Goal: Task Accomplishment & Management: Complete application form

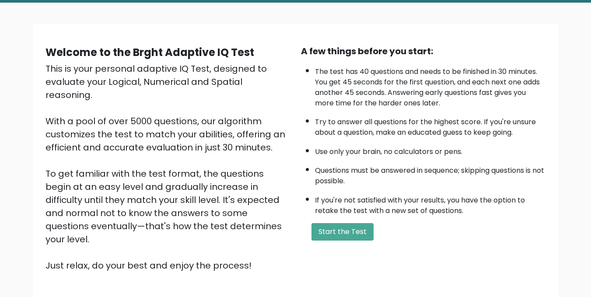
scroll to position [88, 0]
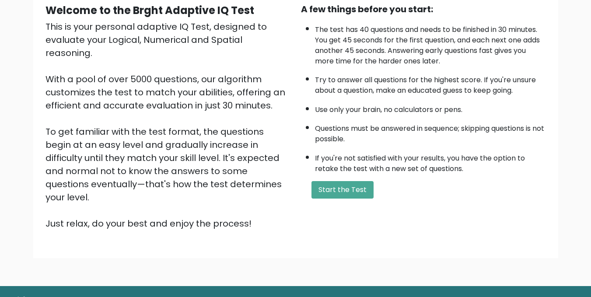
drag, startPoint x: 350, startPoint y: 185, endPoint x: 349, endPoint y: 158, distance: 27.2
click at [349, 185] on button "Start the Test" at bounding box center [343, 190] width 62 height 18
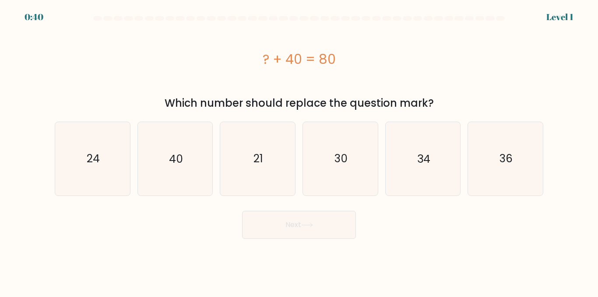
drag, startPoint x: 278, startPoint y: 62, endPoint x: 434, endPoint y: 106, distance: 162.1
click at [434, 106] on div "? + 40 = 80 Which number should replace the question mark?" at bounding box center [298, 67] width 499 height 87
copy div "? + 40 = 80 Which number should replace the question mark?"
click at [183, 148] on icon "40" at bounding box center [174, 158] width 73 height 73
click at [299, 149] on input "b. 40" at bounding box center [299, 150] width 0 height 2
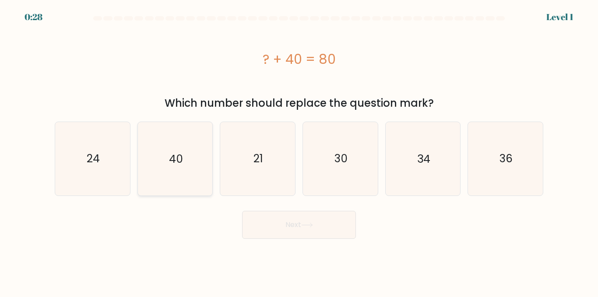
radio input "true"
drag, startPoint x: 252, startPoint y: 219, endPoint x: 246, endPoint y: 180, distance: 38.9
click at [252, 218] on button "Next" at bounding box center [299, 225] width 114 height 28
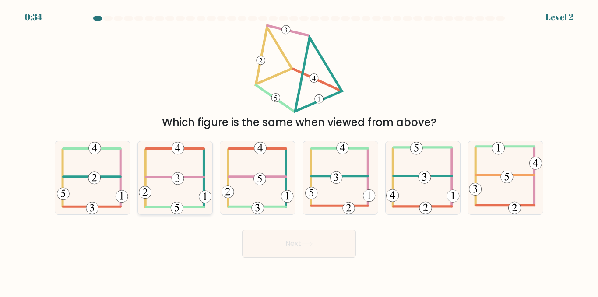
click at [169, 179] on icon at bounding box center [175, 177] width 73 height 73
click at [299, 151] on input "b." at bounding box center [299, 150] width 0 height 2
radio input "true"
click at [286, 240] on button "Next" at bounding box center [299, 244] width 114 height 28
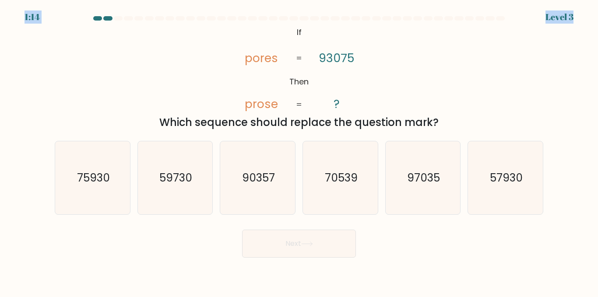
drag, startPoint x: 267, startPoint y: 12, endPoint x: 288, endPoint y: 42, distance: 36.9
click at [288, 42] on body "1:14 Level 3 If" at bounding box center [299, 148] width 598 height 297
click at [286, 39] on icon "@import url('https://fonts.googleapis.com/css?family=Abril+Fatface:400,100,100i…" at bounding box center [299, 68] width 145 height 89
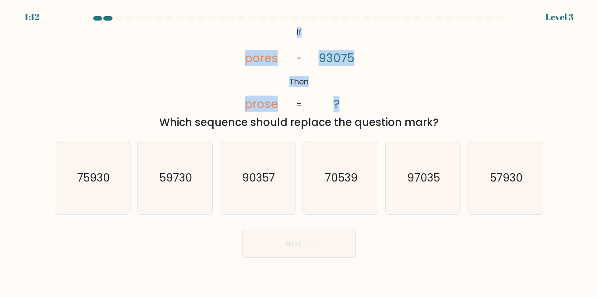
drag, startPoint x: 287, startPoint y: 34, endPoint x: 354, endPoint y: 103, distance: 96.3
click at [354, 103] on icon "@import url('https://fonts.googleapis.com/css?family=Abril+Fatface:400,100,100i…" at bounding box center [299, 68] width 145 height 89
copy icon "If Then pores prose 93075 ?"
click at [286, 31] on icon "@import url('https://fonts.googleapis.com/css?family=Abril+Fatface:400,100,100i…" at bounding box center [299, 68] width 145 height 89
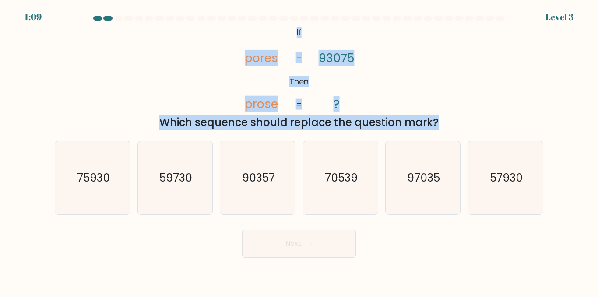
drag, startPoint x: 286, startPoint y: 31, endPoint x: 446, endPoint y: 124, distance: 185.0
click at [446, 124] on div "@import url('https://fonts.googleapis.com/css?family=Abril+Fatface:400,100,100i…" at bounding box center [298, 77] width 499 height 106
click at [98, 73] on div "@import url('https://fonts.googleapis.com/css?family=Abril+Fatface:400,100,100i…" at bounding box center [298, 77] width 499 height 106
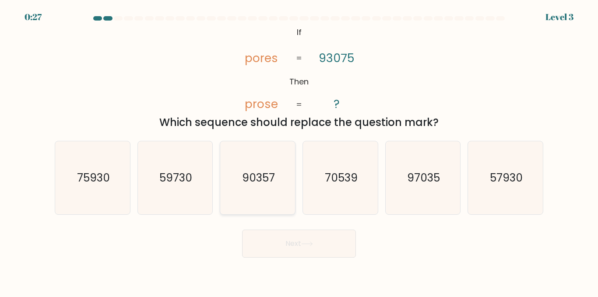
click at [239, 176] on icon "90357" at bounding box center [257, 177] width 73 height 73
click at [299, 151] on input "c. 90357" at bounding box center [299, 150] width 0 height 2
radio input "true"
click at [317, 239] on button "Next" at bounding box center [299, 244] width 114 height 28
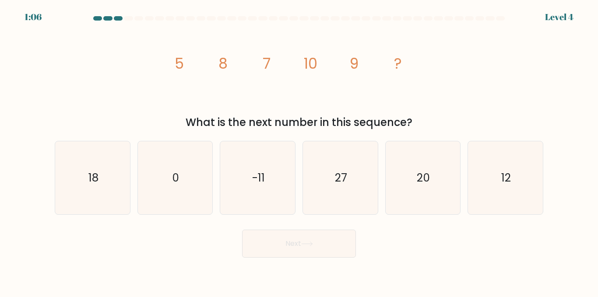
drag, startPoint x: 171, startPoint y: 64, endPoint x: 417, endPoint y: 127, distance: 254.0
click at [417, 127] on div "image/svg+xml 5 8 7 10 9 ? What is the next number in this sequence?" at bounding box center [298, 77] width 499 height 106
copy div "5 8 7 10 9 ? What is the next number in this sequence?"
click at [512, 190] on icon "12" at bounding box center [505, 177] width 73 height 73
click at [299, 151] on input "f. 12" at bounding box center [299, 150] width 0 height 2
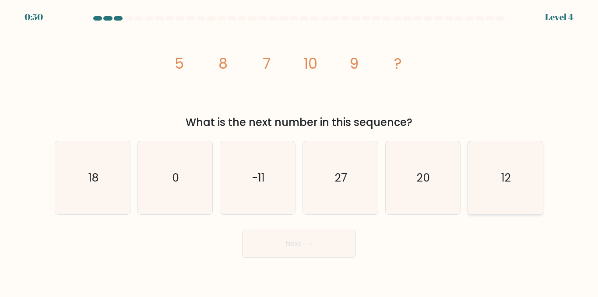
radio input "true"
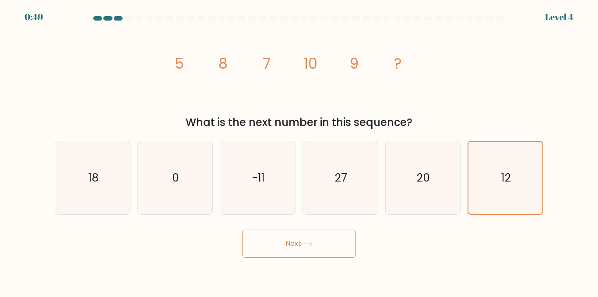
click at [305, 246] on icon at bounding box center [307, 244] width 12 height 5
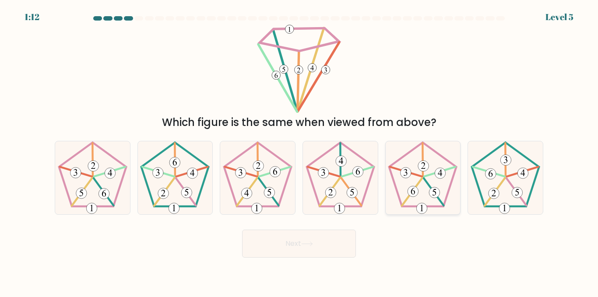
click at [439, 185] on icon at bounding box center [422, 177] width 73 height 73
click at [299, 151] on input "e." at bounding box center [299, 150] width 0 height 2
radio input "true"
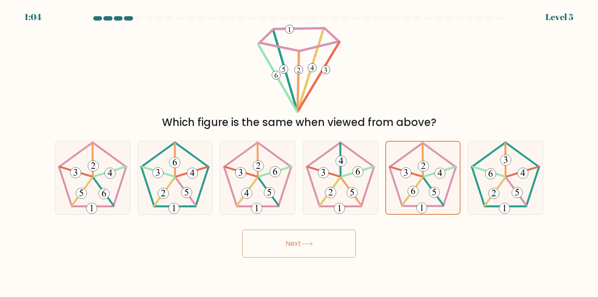
click at [331, 242] on button "Next" at bounding box center [299, 244] width 114 height 28
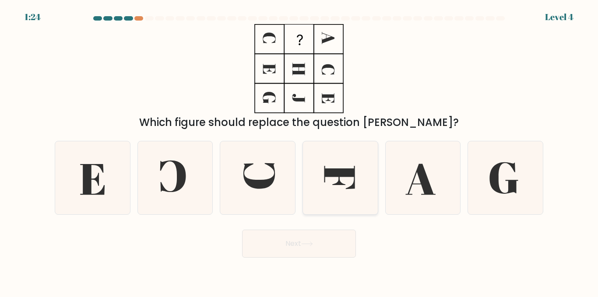
drag, startPoint x: 334, startPoint y: 177, endPoint x: 345, endPoint y: 156, distance: 24.1
click at [335, 178] on icon at bounding box center [340, 177] width 73 height 73
click at [299, 151] on input "d." at bounding box center [299, 150] width 0 height 2
radio input "true"
drag, startPoint x: 339, startPoint y: 246, endPoint x: 343, endPoint y: 223, distance: 23.5
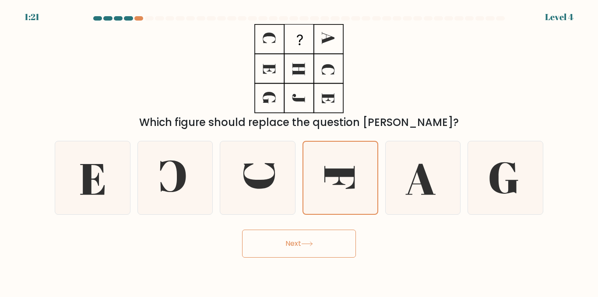
click at [339, 246] on button "Next" at bounding box center [299, 244] width 114 height 28
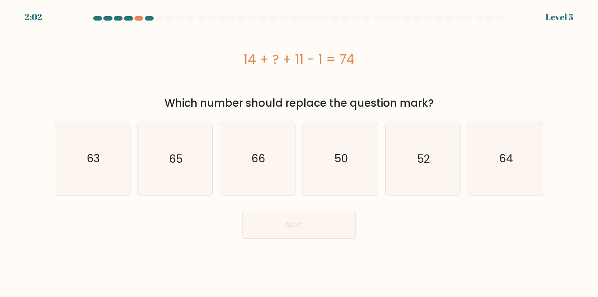
drag, startPoint x: 239, startPoint y: 51, endPoint x: 431, endPoint y: 96, distance: 196.5
click at [431, 96] on div "14 + ? + 11 - 1 = 74 Which number should replace the question mark?" at bounding box center [298, 67] width 499 height 87
copy div "14 + ? + 11 - 1 = 74 Which number should replace the question mark?"
click at [338, 158] on text "50" at bounding box center [341, 158] width 14 height 15
click at [299, 151] on input "d. 50" at bounding box center [299, 150] width 0 height 2
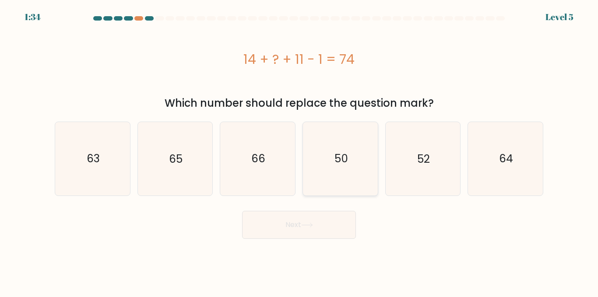
radio input "true"
click at [299, 226] on button "Next" at bounding box center [299, 225] width 114 height 28
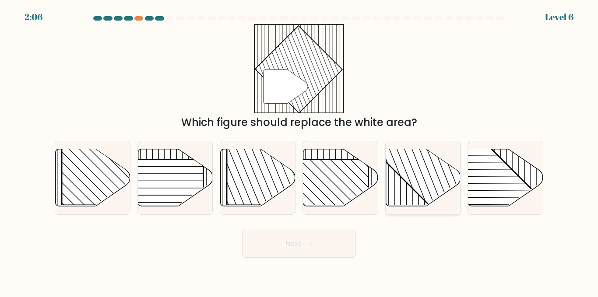
click at [414, 175] on rect at bounding box center [445, 148] width 147 height 147
click at [299, 151] on input "e." at bounding box center [299, 150] width 0 height 2
radio input "true"
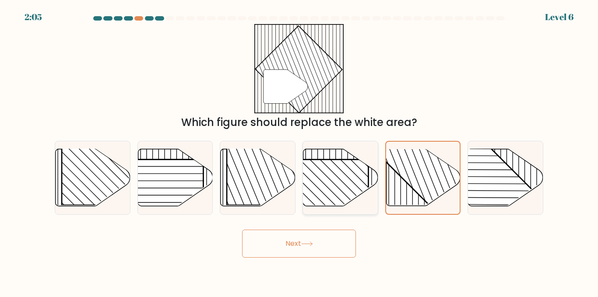
drag, startPoint x: 334, startPoint y: 246, endPoint x: 326, endPoint y: 163, distance: 83.6
click at [334, 246] on button "Next" at bounding box center [299, 244] width 114 height 28
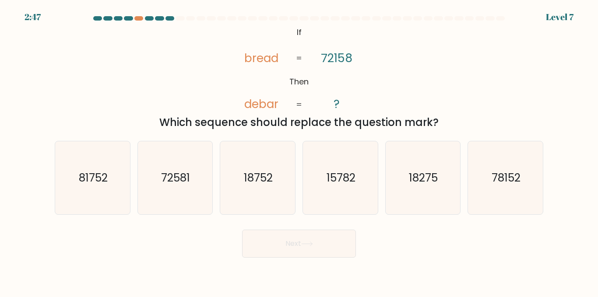
drag, startPoint x: 246, startPoint y: 50, endPoint x: 442, endPoint y: 128, distance: 211.2
click at [442, 128] on div "@import url('https://fonts.googleapis.com/css?family=Abril+Fatface:400,100,100i…" at bounding box center [298, 77] width 499 height 106
copy div "bread debar 72158 ? = = Which sequence should replace the question mark?"
click at [183, 86] on div "@import url('https://fonts.googleapis.com/css?family=Abril+Fatface:400,100,100i…" at bounding box center [298, 77] width 499 height 106
drag, startPoint x: 273, startPoint y: 32, endPoint x: 437, endPoint y: 128, distance: 190.5
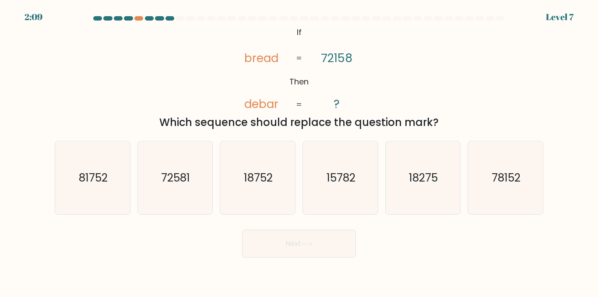
click at [437, 128] on div "@import url('https://fonts.googleapis.com/css?family=Abril+Fatface:400,100,100i…" at bounding box center [298, 77] width 499 height 106
click at [300, 33] on tspan "If" at bounding box center [299, 32] width 5 height 11
drag, startPoint x: 299, startPoint y: 31, endPoint x: 434, endPoint y: 123, distance: 164.0
click at [434, 123] on div "@import url('https://fonts.googleapis.com/css?family=Abril+Fatface:400,100,100i…" at bounding box center [298, 77] width 499 height 106
copy div "If Then bread debar 72158 ? = = Which sequence should replace the question mark?"
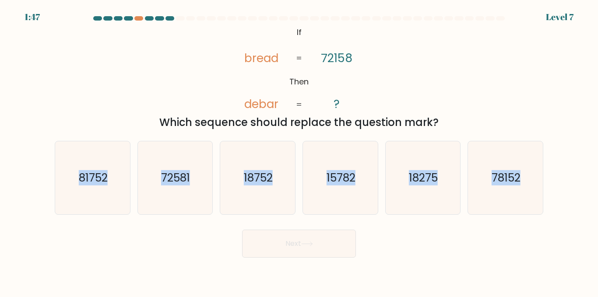
drag, startPoint x: 69, startPoint y: 168, endPoint x: 492, endPoint y: 14, distance: 450.9
click at [520, 186] on div "a. 81752 b. 72581" at bounding box center [299, 174] width 496 height 81
copy div "81752 b. 72581 c. 18752 d. 15782 e. 18275 f. 78152"
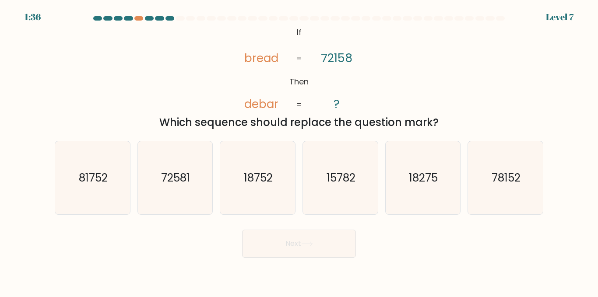
click at [83, 106] on div "@import url('https://fonts.googleapis.com/css?family=Abril+Fatface:400,100,100i…" at bounding box center [298, 77] width 499 height 106
click at [491, 159] on icon "78152" at bounding box center [505, 177] width 73 height 73
click at [299, 151] on input "f. 78152" at bounding box center [299, 150] width 0 height 2
radio input "true"
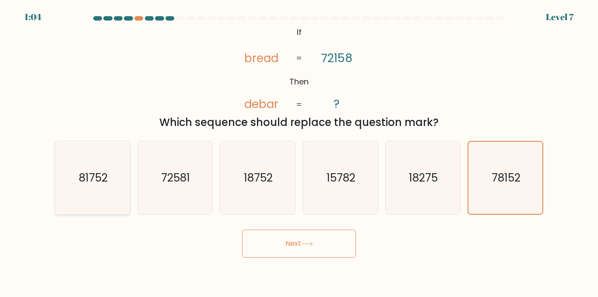
click at [102, 165] on icon "81752" at bounding box center [92, 177] width 73 height 73
click at [299, 151] on input "a. 81752" at bounding box center [299, 150] width 0 height 2
radio input "true"
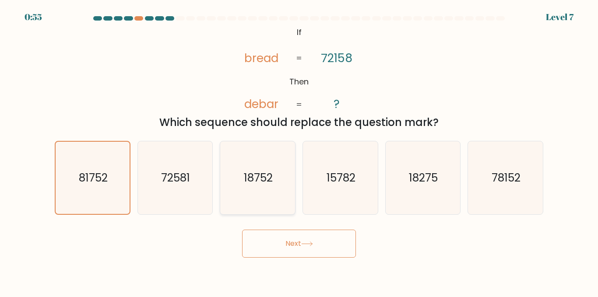
drag, startPoint x: 281, startPoint y: 243, endPoint x: 264, endPoint y: 183, distance: 62.6
click at [282, 243] on button "Next" at bounding box center [299, 244] width 114 height 28
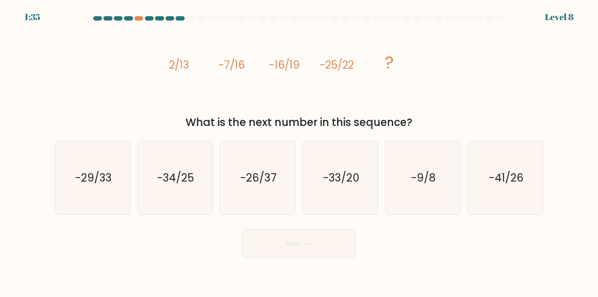
drag, startPoint x: 171, startPoint y: 77, endPoint x: 437, endPoint y: 124, distance: 270.0
click at [437, 124] on div "image/svg+xml 2/13 -7/16 -16/19 -25/22 ? What is the next number in this sequen…" at bounding box center [298, 77] width 499 height 106
copy div "2/13 -7/16 -16/19 -25/22 ? What is the next number in this sequence?"
click at [180, 186] on icon "-34/25" at bounding box center [174, 177] width 73 height 73
click at [299, 151] on input "b. -34/25" at bounding box center [299, 150] width 0 height 2
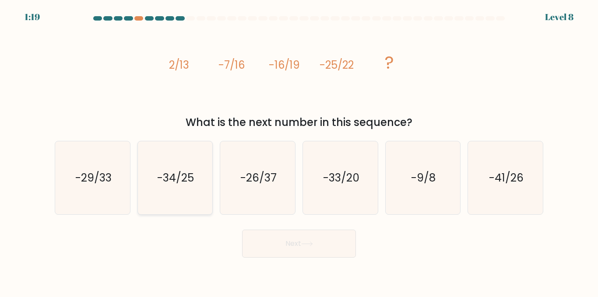
radio input "true"
click at [326, 253] on button "Next" at bounding box center [299, 244] width 114 height 28
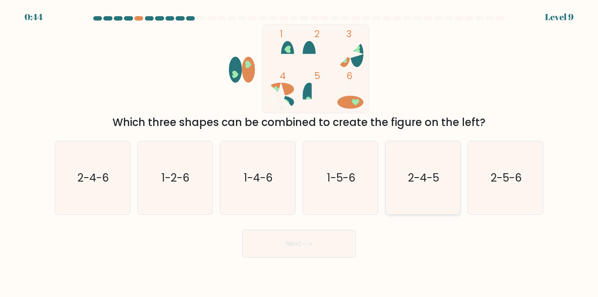
click at [395, 179] on icon "2-4-5" at bounding box center [422, 177] width 73 height 73
click at [299, 151] on input "e. 2-4-5" at bounding box center [299, 150] width 0 height 2
radio input "true"
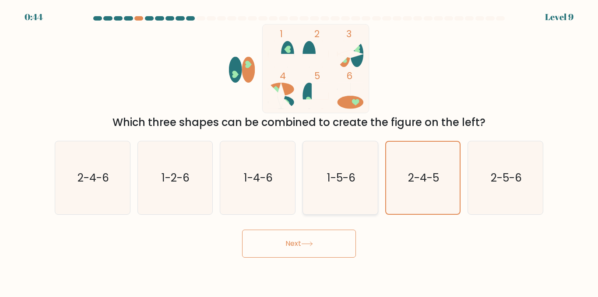
drag, startPoint x: 345, startPoint y: 247, endPoint x: 335, endPoint y: 186, distance: 62.0
click at [344, 246] on button "Next" at bounding box center [299, 244] width 114 height 28
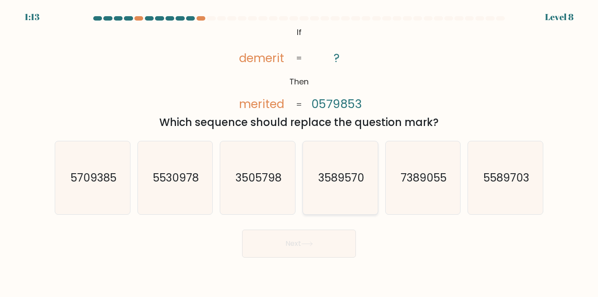
click at [318, 173] on text "3589570" at bounding box center [341, 177] width 46 height 15
click at [299, 151] on input "d. 3589570" at bounding box center [299, 150] width 0 height 2
radio input "true"
click at [262, 190] on icon "3505798" at bounding box center [257, 177] width 73 height 73
click at [299, 151] on input "c. 3505798" at bounding box center [299, 150] width 0 height 2
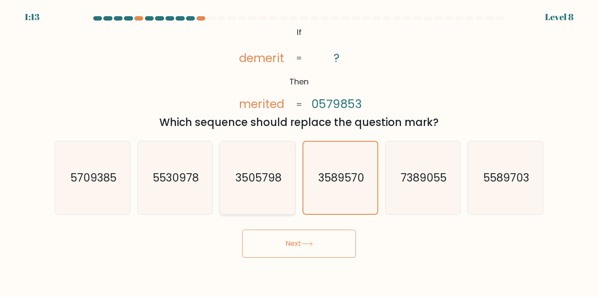
radio input "true"
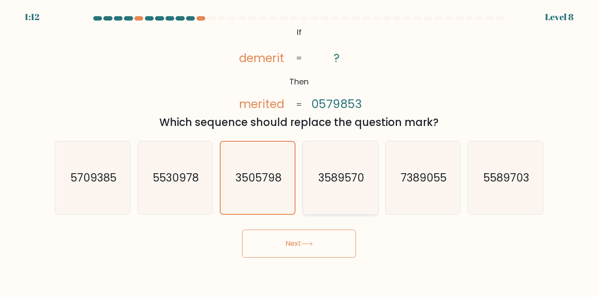
click at [325, 183] on text "3589570" at bounding box center [341, 177] width 46 height 15
click at [299, 151] on input "d. 3589570" at bounding box center [299, 150] width 0 height 2
radio input "true"
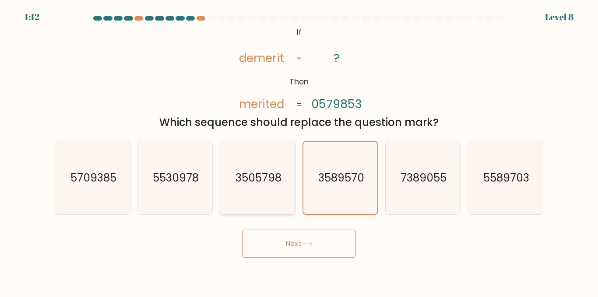
click at [276, 180] on text "3505798" at bounding box center [259, 177] width 46 height 15
click at [299, 151] on input "c. 3505798" at bounding box center [299, 150] width 0 height 2
radio input "true"
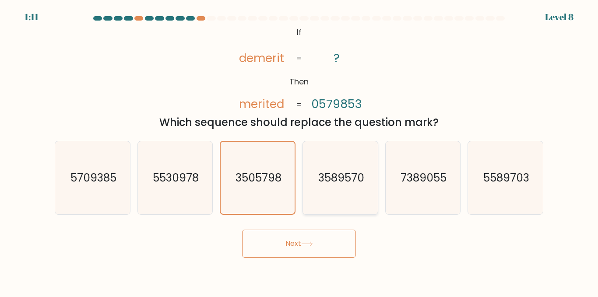
click at [309, 175] on icon "3589570" at bounding box center [340, 177] width 73 height 73
click at [299, 151] on input "d. 3589570" at bounding box center [299, 150] width 0 height 2
radio input "true"
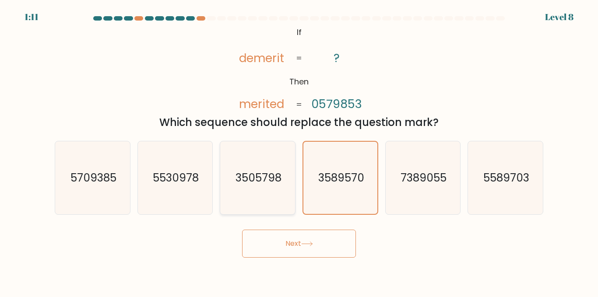
click at [292, 172] on icon "3505798" at bounding box center [257, 177] width 73 height 73
click at [299, 151] on input "c. 3505798" at bounding box center [299, 150] width 0 height 2
radio input "true"
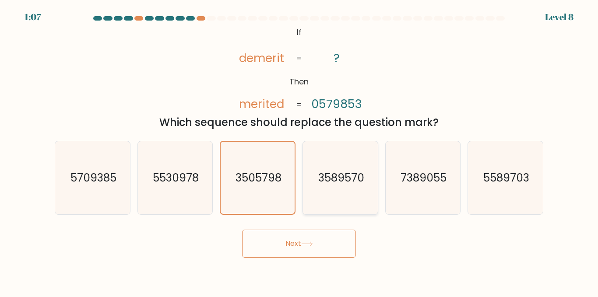
click at [341, 154] on icon "3589570" at bounding box center [340, 177] width 73 height 73
click at [299, 151] on input "d. 3589570" at bounding box center [299, 150] width 0 height 2
radio input "true"
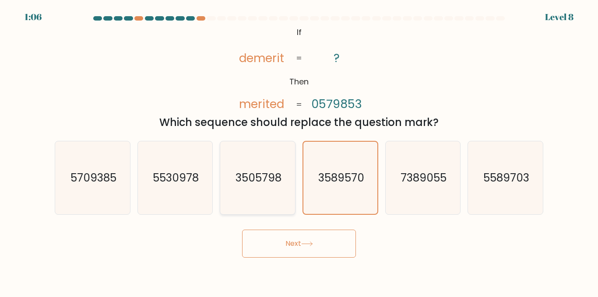
click at [261, 161] on icon "3505798" at bounding box center [257, 177] width 73 height 73
click at [299, 151] on input "c. 3505798" at bounding box center [299, 150] width 0 height 2
radio input "true"
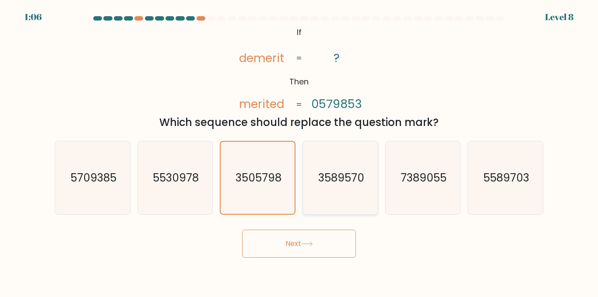
click at [304, 165] on icon "3589570" at bounding box center [340, 177] width 73 height 73
click at [299, 151] on input "d. 3589570" at bounding box center [299, 150] width 0 height 2
radio input "true"
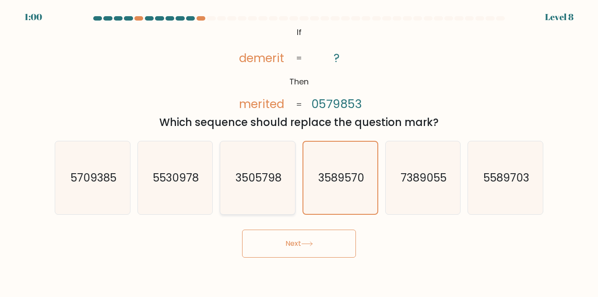
click at [289, 174] on icon "3505798" at bounding box center [257, 177] width 73 height 73
click at [299, 151] on input "c. 3505798" at bounding box center [299, 150] width 0 height 2
radio input "true"
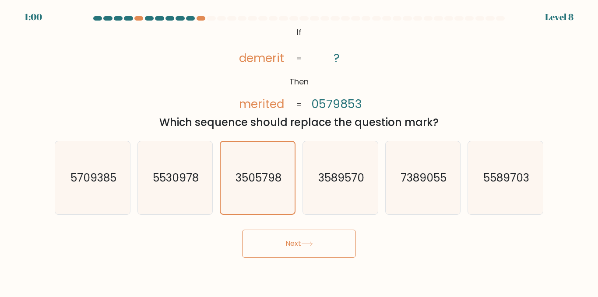
click at [287, 246] on button "Next" at bounding box center [299, 244] width 114 height 28
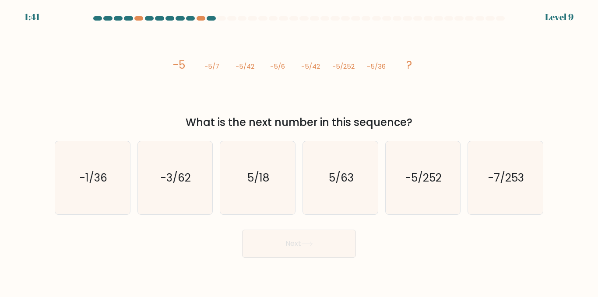
drag, startPoint x: 166, startPoint y: 63, endPoint x: 449, endPoint y: 121, distance: 288.3
click at [449, 121] on div "image/svg+xml -5 -5/7 -5/42 -5/6 -5/42 -5/252 -5/36 ? What is the next number i…" at bounding box center [298, 77] width 499 height 106
copy div "-5 -5/7 -5/42 -5/6 -5/42 -5/252 -5/36 ? What is the next number in this sequenc…"
click at [456, 192] on icon "-5/252" at bounding box center [422, 177] width 73 height 73
click at [299, 151] on input "e. -5/252" at bounding box center [299, 150] width 0 height 2
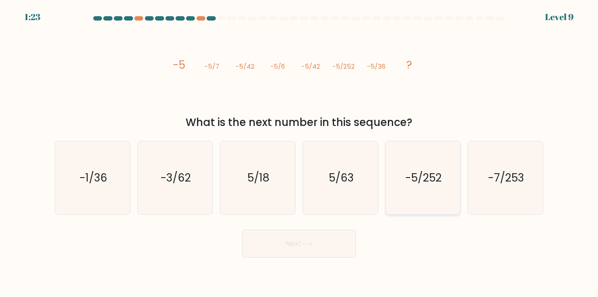
radio input "true"
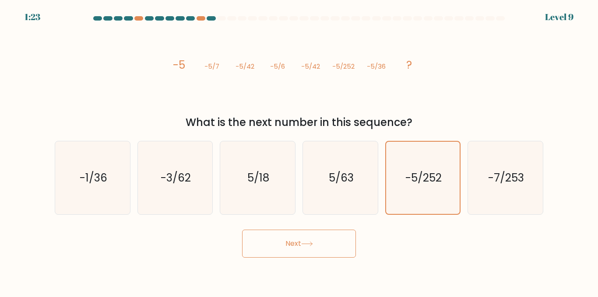
click at [306, 247] on button "Next" at bounding box center [299, 244] width 114 height 28
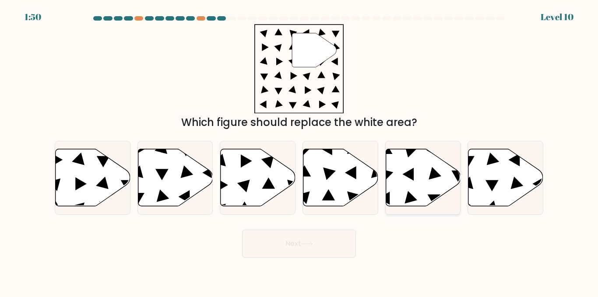
click at [392, 175] on icon at bounding box center [423, 177] width 75 height 57
click at [299, 151] on input "e." at bounding box center [299, 150] width 0 height 2
radio input "true"
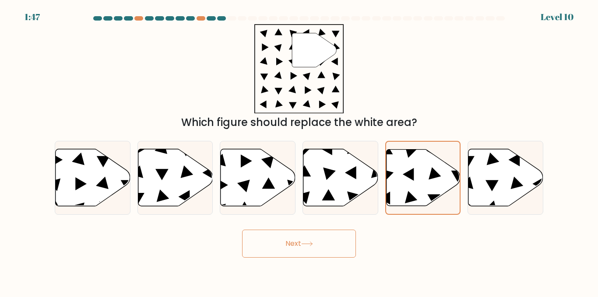
click at [322, 243] on button "Next" at bounding box center [299, 244] width 114 height 28
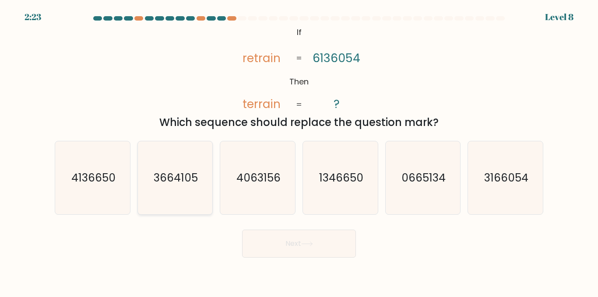
click at [183, 173] on text "3664105" at bounding box center [176, 177] width 44 height 15
click at [299, 151] on input "b. 3664105" at bounding box center [299, 150] width 0 height 2
radio input "true"
click at [477, 181] on icon "3166054" at bounding box center [505, 177] width 73 height 73
click at [299, 151] on input "f. 3166054" at bounding box center [299, 150] width 0 height 2
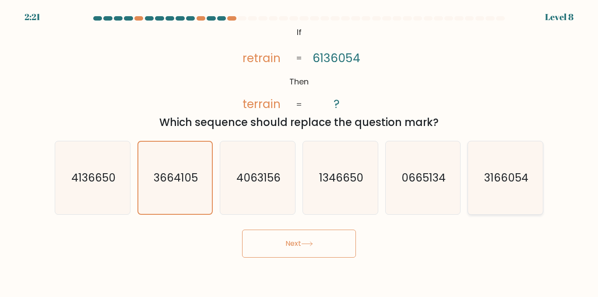
radio input "true"
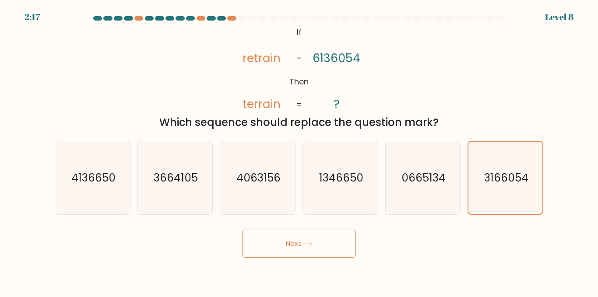
click at [316, 243] on button "Next" at bounding box center [299, 244] width 114 height 28
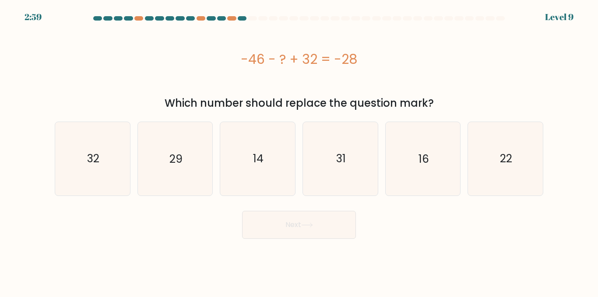
copy div "-46 - ? + 32 = -28"
drag, startPoint x: 315, startPoint y: 51, endPoint x: 396, endPoint y: 46, distance: 81.6
click at [396, 46] on div "-46 - ? + 32 = -28" at bounding box center [299, 59] width 489 height 70
click at [239, 153] on icon "14" at bounding box center [257, 158] width 73 height 73
click at [299, 151] on input "c. 14" at bounding box center [299, 150] width 0 height 2
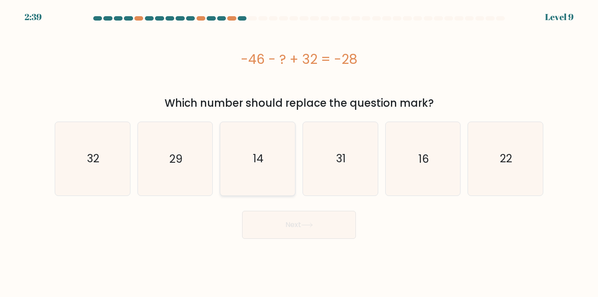
radio input "true"
click at [295, 225] on button "Next" at bounding box center [299, 225] width 114 height 28
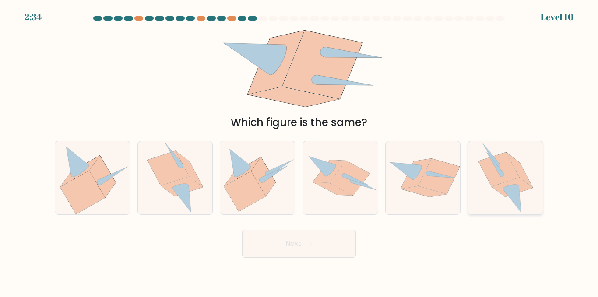
click at [501, 176] on icon at bounding box center [501, 175] width 4 height 4
click at [299, 151] on input "f." at bounding box center [299, 150] width 0 height 2
radio input "true"
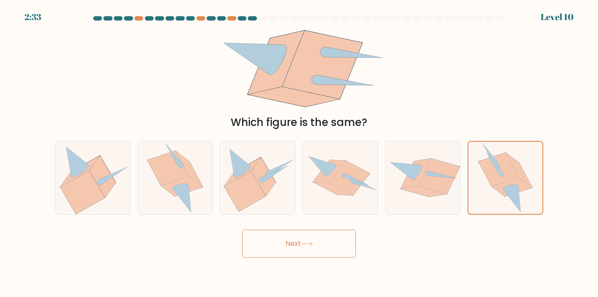
click at [311, 237] on button "Next" at bounding box center [299, 244] width 114 height 28
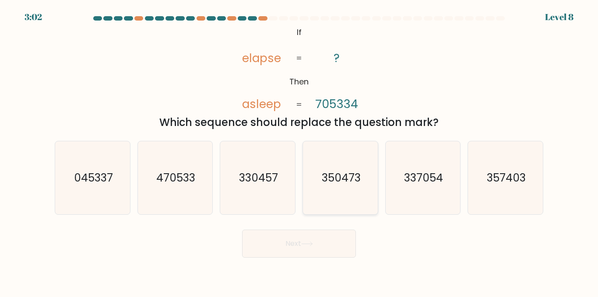
drag, startPoint x: 328, startPoint y: 193, endPoint x: 323, endPoint y: 176, distance: 18.0
click at [328, 193] on icon "350473" at bounding box center [340, 177] width 73 height 73
click at [299, 151] on input "d. 350473" at bounding box center [299, 150] width 0 height 2
radio input "true"
click at [514, 190] on icon "357403" at bounding box center [505, 177] width 73 height 73
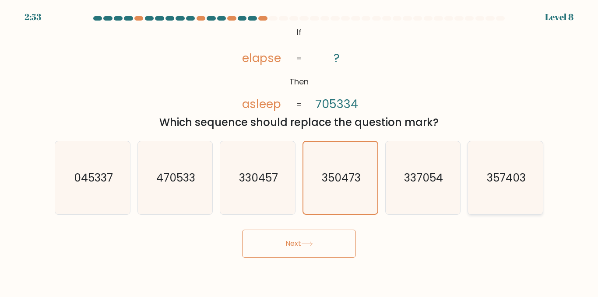
click at [299, 151] on input "f. 357403" at bounding box center [299, 150] width 0 height 2
radio input "true"
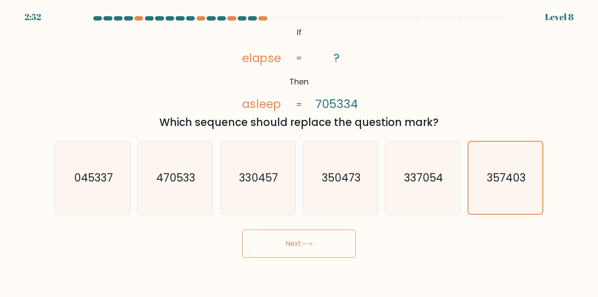
click at [289, 240] on button "Next" at bounding box center [299, 244] width 114 height 28
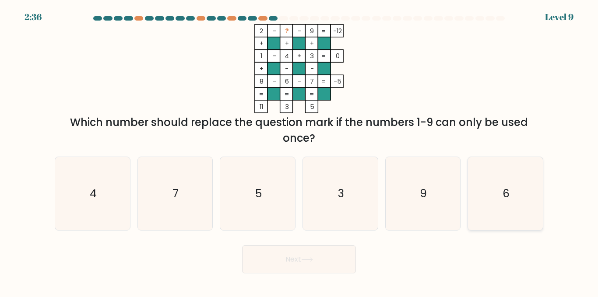
click at [493, 204] on icon "6" at bounding box center [505, 193] width 73 height 73
click at [299, 151] on input "f. 6" at bounding box center [299, 150] width 0 height 2
radio input "true"
click at [266, 185] on icon "5" at bounding box center [257, 193] width 73 height 73
click at [299, 151] on input "c. 5" at bounding box center [299, 150] width 0 height 2
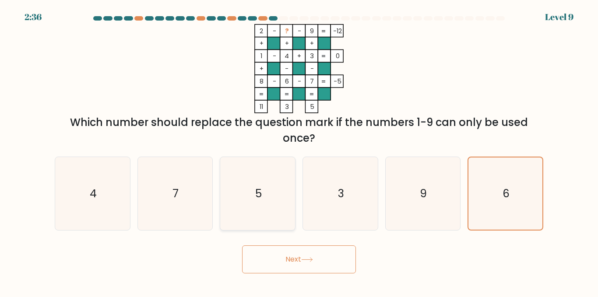
radio input "true"
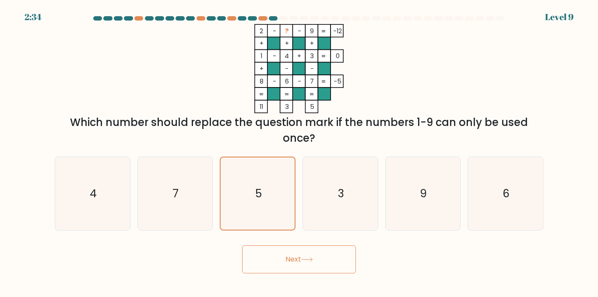
click at [320, 251] on button "Next" at bounding box center [299, 260] width 114 height 28
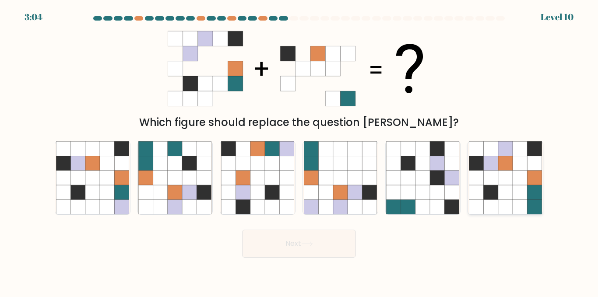
drag, startPoint x: 473, startPoint y: 196, endPoint x: 380, endPoint y: 187, distance: 94.1
click at [473, 196] on icon at bounding box center [476, 192] width 14 height 14
click at [299, 151] on input "f." at bounding box center [299, 150] width 0 height 2
radio input "true"
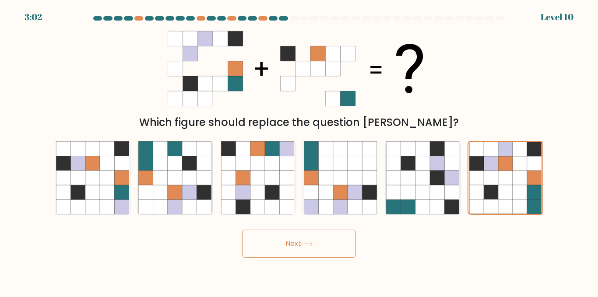
click at [281, 252] on button "Next" at bounding box center [299, 244] width 114 height 28
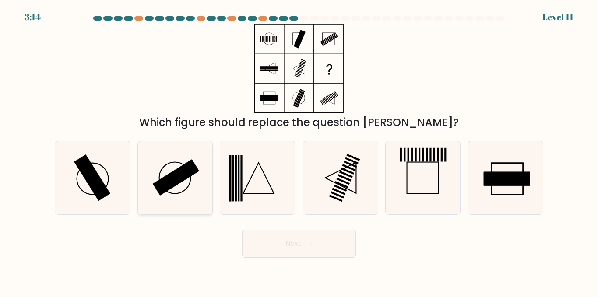
click at [166, 174] on icon at bounding box center [174, 177] width 73 height 73
click at [299, 151] on input "b." at bounding box center [299, 150] width 0 height 2
radio input "true"
drag, startPoint x: 252, startPoint y: 235, endPoint x: 288, endPoint y: 202, distance: 48.7
click at [253, 234] on button "Next" at bounding box center [299, 244] width 114 height 28
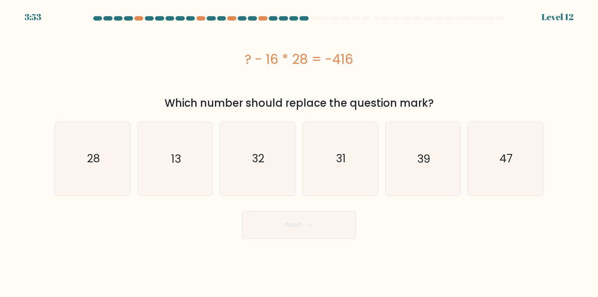
drag, startPoint x: 308, startPoint y: 57, endPoint x: 366, endPoint y: 50, distance: 59.1
click at [360, 58] on div "? - 16 * 28 = -416" at bounding box center [299, 59] width 489 height 20
drag, startPoint x: 245, startPoint y: 163, endPoint x: 259, endPoint y: 171, distance: 16.5
click at [245, 163] on icon "32" at bounding box center [257, 158] width 73 height 73
click at [299, 151] on input "c. 32" at bounding box center [299, 150] width 0 height 2
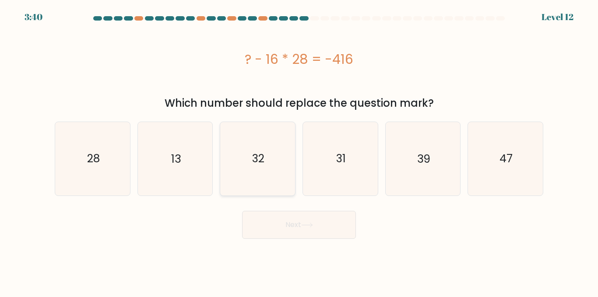
radio input "true"
drag, startPoint x: 327, startPoint y: 239, endPoint x: 251, endPoint y: 117, distance: 144.3
click at [327, 239] on body "3:39 Level 12" at bounding box center [299, 148] width 598 height 297
drag, startPoint x: 280, startPoint y: 229, endPoint x: 288, endPoint y: 162, distance: 67.5
click at [281, 229] on button "Next" at bounding box center [299, 225] width 114 height 28
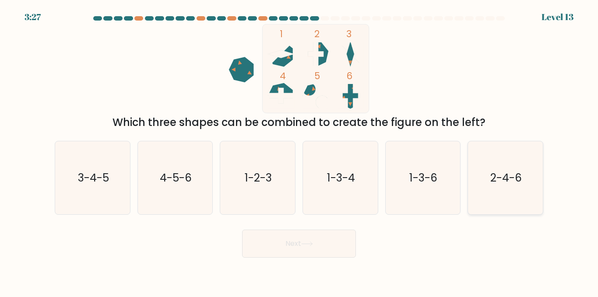
click at [518, 176] on text "2-4-6" at bounding box center [506, 177] width 32 height 15
click at [299, 151] on input "f. 2-4-6" at bounding box center [299, 150] width 0 height 2
radio input "true"
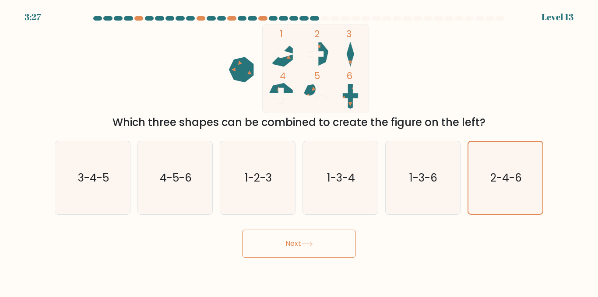
click at [301, 257] on button "Next" at bounding box center [299, 244] width 114 height 28
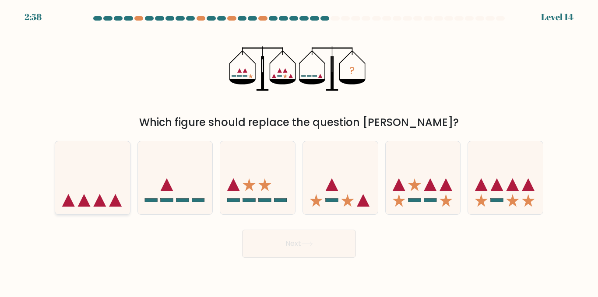
click at [93, 177] on icon at bounding box center [92, 178] width 75 height 62
click at [299, 151] on input "a." at bounding box center [299, 150] width 0 height 2
radio input "true"
click at [269, 253] on button "Next" at bounding box center [299, 244] width 114 height 28
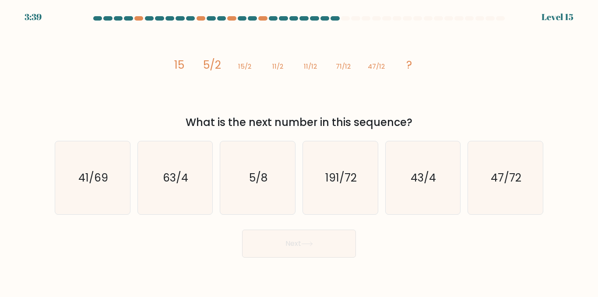
drag, startPoint x: 173, startPoint y: 63, endPoint x: 448, endPoint y: 123, distance: 281.8
click at [448, 123] on div "image/svg+xml 15 5/2 15/2 11/2 11/12 71/12 47/12 ? What is the next number in t…" at bounding box center [298, 77] width 499 height 106
click at [506, 123] on div "What is the next number in this sequence?" at bounding box center [299, 123] width 478 height 16
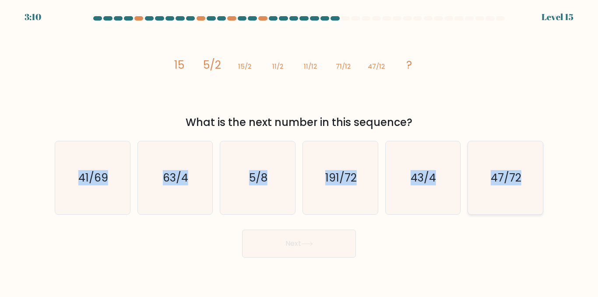
drag, startPoint x: 78, startPoint y: 191, endPoint x: 522, endPoint y: 186, distance: 443.9
click at [522, 186] on div "a. 41/69 b. 63/4" at bounding box center [299, 174] width 496 height 81
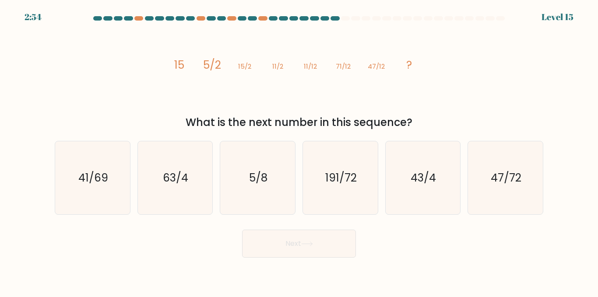
click at [446, 110] on div "image/svg+xml 15 5/2 15/2 11/2 11/12 71/12 47/12 ? What is the next number in t…" at bounding box center [298, 77] width 499 height 106
drag, startPoint x: 349, startPoint y: 173, endPoint x: 439, endPoint y: 276, distance: 136.2
click at [350, 174] on text "191/72" at bounding box center [341, 177] width 32 height 15
click at [299, 151] on input "d. 191/72" at bounding box center [299, 150] width 0 height 2
radio input "true"
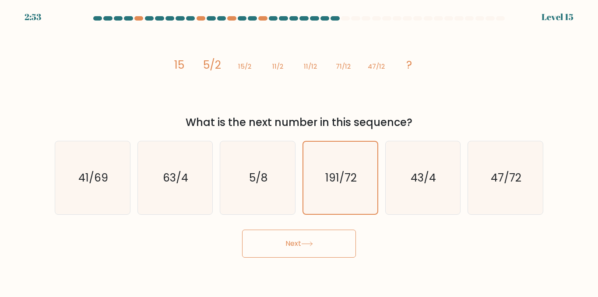
drag, startPoint x: 353, startPoint y: 239, endPoint x: 359, endPoint y: 176, distance: 63.3
click at [353, 238] on button "Next" at bounding box center [299, 244] width 114 height 28
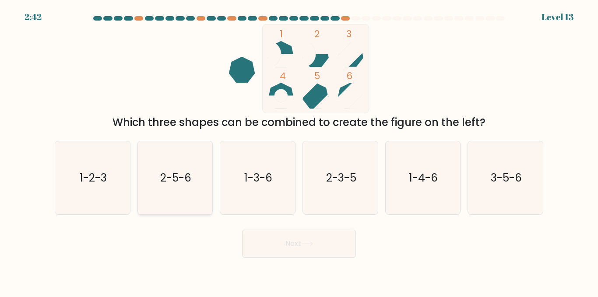
click at [159, 183] on icon "2-5-6" at bounding box center [174, 177] width 73 height 73
click at [299, 151] on input "b. 2-5-6" at bounding box center [299, 150] width 0 height 2
radio input "true"
click at [282, 236] on button "Next" at bounding box center [299, 244] width 114 height 28
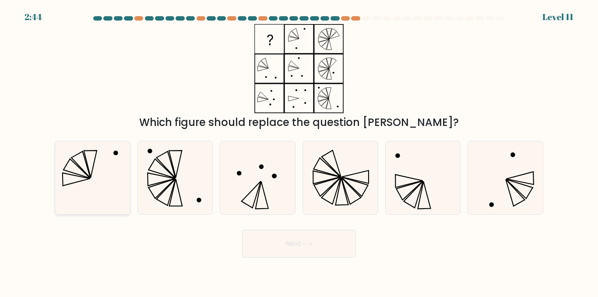
click at [91, 174] on icon at bounding box center [90, 164] width 13 height 27
click at [299, 151] on input "a." at bounding box center [299, 150] width 0 height 2
radio input "true"
click at [414, 195] on icon at bounding box center [422, 177] width 73 height 73
click at [299, 151] on input "e." at bounding box center [299, 150] width 0 height 2
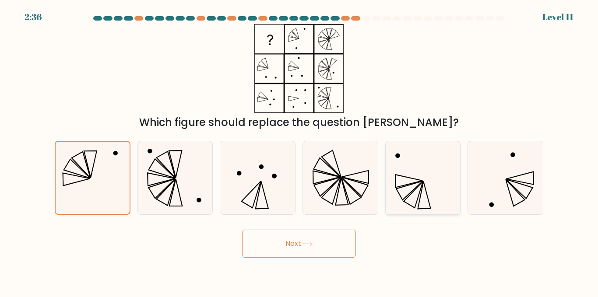
radio input "true"
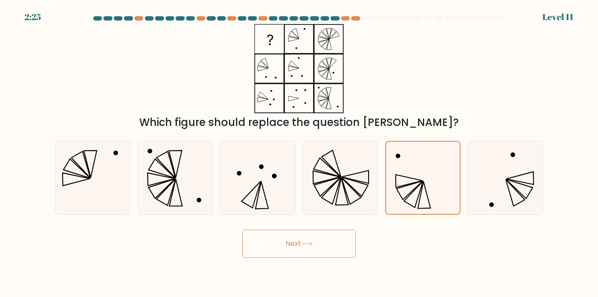
click at [331, 233] on button "Next" at bounding box center [299, 244] width 114 height 28
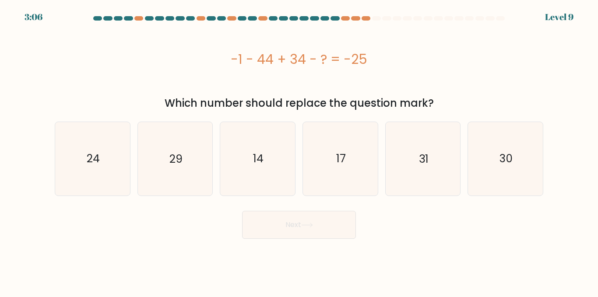
drag, startPoint x: 224, startPoint y: 57, endPoint x: 404, endPoint y: 70, distance: 180.4
click at [404, 70] on div "-1 - 44 + 34 - ? = -25" at bounding box center [299, 59] width 489 height 70
click at [235, 154] on icon "14" at bounding box center [257, 158] width 73 height 73
click at [299, 151] on input "c. 14" at bounding box center [299, 150] width 0 height 2
radio input "true"
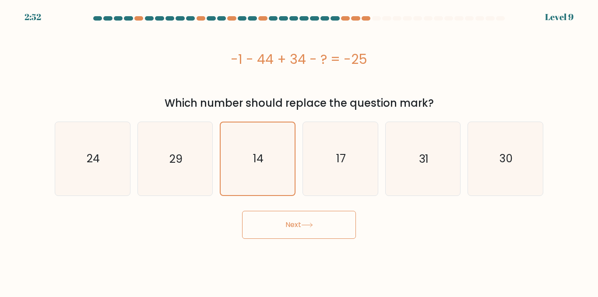
click at [283, 233] on button "Next" at bounding box center [299, 225] width 114 height 28
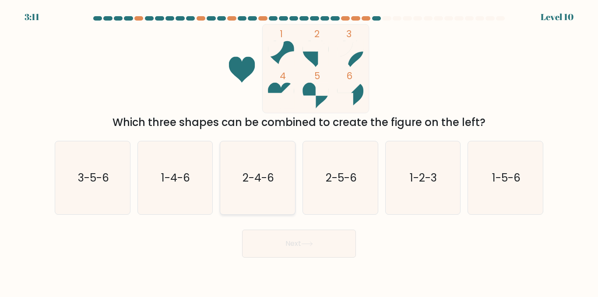
click at [242, 176] on icon "2-4-6" at bounding box center [257, 177] width 73 height 73
click at [299, 151] on input "c. 2-4-6" at bounding box center [299, 150] width 0 height 2
radio input "true"
click at [298, 230] on div "Next" at bounding box center [298, 241] width 499 height 32
drag, startPoint x: 296, startPoint y: 235, endPoint x: 299, endPoint y: 181, distance: 53.5
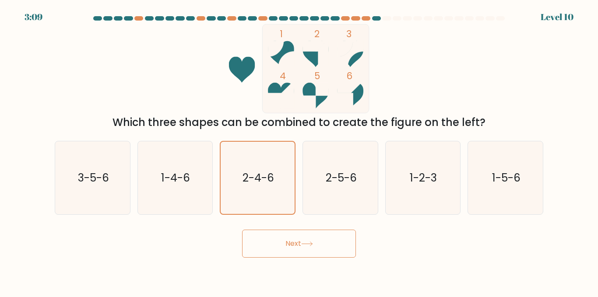
click at [295, 235] on button "Next" at bounding box center [299, 244] width 114 height 28
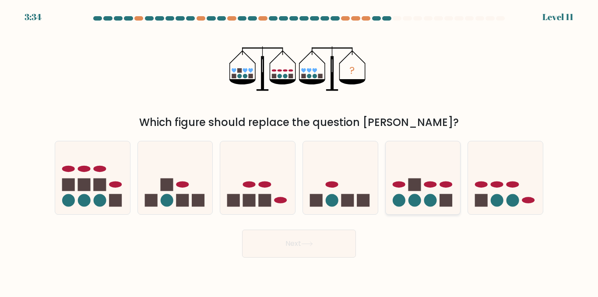
click at [422, 182] on icon at bounding box center [423, 178] width 75 height 62
click at [299, 151] on input "e." at bounding box center [299, 150] width 0 height 2
radio input "true"
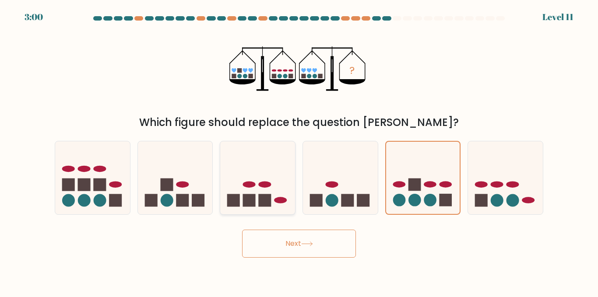
click at [257, 168] on icon at bounding box center [257, 178] width 75 height 62
click at [299, 151] on input "c." at bounding box center [299, 150] width 0 height 2
radio input "true"
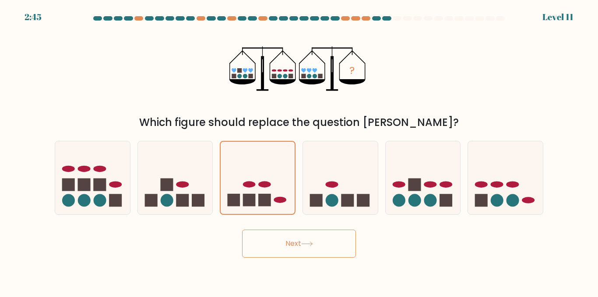
click at [326, 251] on button "Next" at bounding box center [299, 244] width 114 height 28
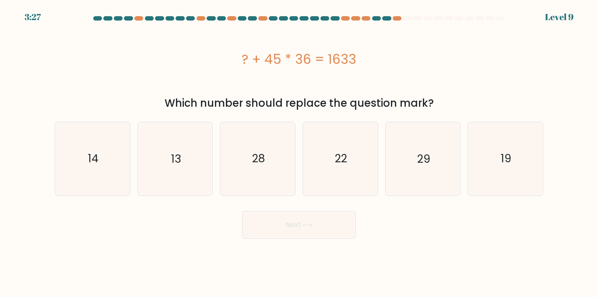
drag, startPoint x: 241, startPoint y: 60, endPoint x: 435, endPoint y: 96, distance: 197.2
click at [435, 96] on div "? + 45 * 36 = 1633 Which number should replace the question mark?" at bounding box center [298, 67] width 499 height 87
click at [146, 143] on icon "13" at bounding box center [174, 158] width 73 height 73
click at [299, 149] on input "b. 13" at bounding box center [299, 150] width 0 height 2
radio input "true"
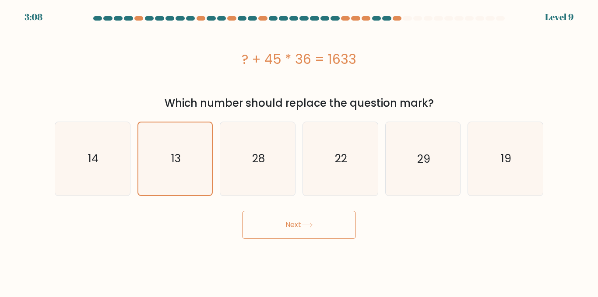
drag, startPoint x: 269, startPoint y: 233, endPoint x: 241, endPoint y: 216, distance: 33.0
click at [268, 233] on button "Next" at bounding box center [299, 225] width 114 height 28
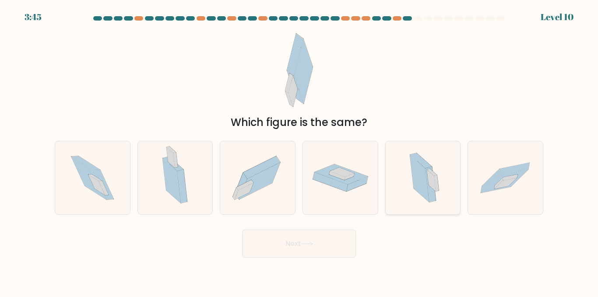
click at [418, 184] on icon at bounding box center [419, 178] width 19 height 47
click at [299, 151] on input "e." at bounding box center [299, 150] width 0 height 2
radio input "true"
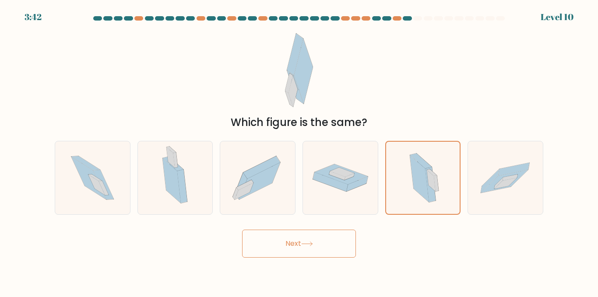
click at [278, 246] on button "Next" at bounding box center [299, 244] width 114 height 28
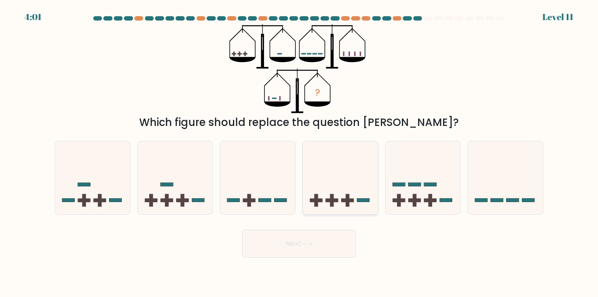
click at [326, 176] on icon at bounding box center [340, 178] width 75 height 62
click at [299, 151] on input "d." at bounding box center [299, 150] width 0 height 2
radio input "true"
click at [160, 182] on icon at bounding box center [175, 178] width 75 height 62
click at [299, 151] on input "b." at bounding box center [299, 150] width 0 height 2
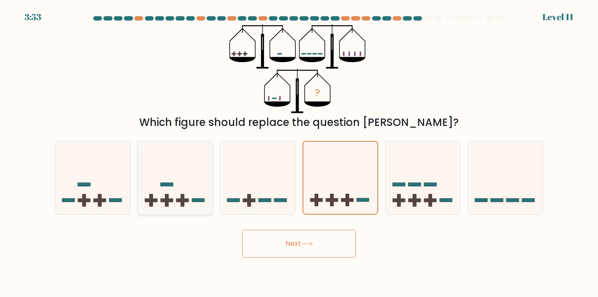
radio input "true"
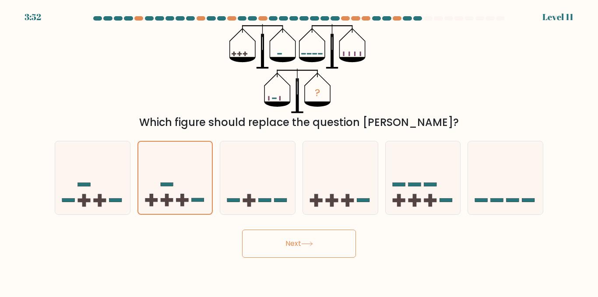
click at [285, 243] on button "Next" at bounding box center [299, 244] width 114 height 28
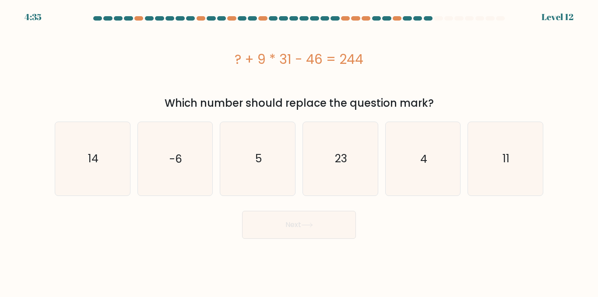
drag, startPoint x: 243, startPoint y: 72, endPoint x: 397, endPoint y: 81, distance: 154.3
click at [452, 105] on div "? + 9 * 31 - 46 = 244 Which number should replace the question mark?" at bounding box center [298, 67] width 499 height 87
click at [501, 176] on icon "11" at bounding box center [505, 158] width 73 height 73
click at [299, 151] on input "f. 11" at bounding box center [299, 150] width 0 height 2
radio input "true"
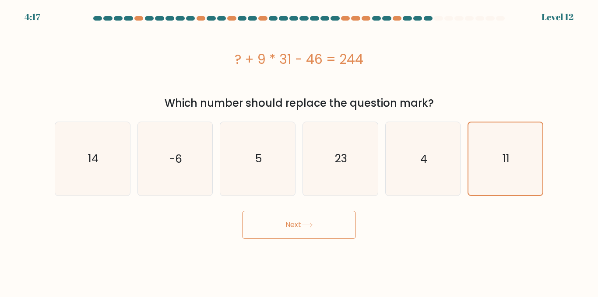
click at [264, 232] on button "Next" at bounding box center [299, 225] width 114 height 28
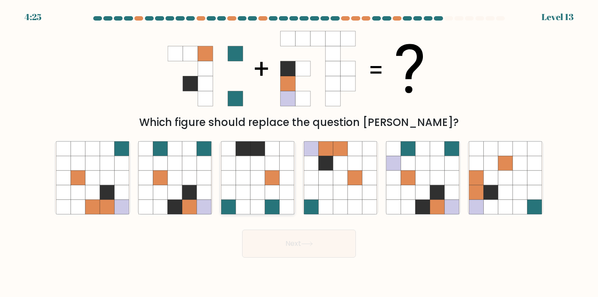
drag, startPoint x: 187, startPoint y: 166, endPoint x: 236, endPoint y: 192, distance: 55.4
click at [187, 167] on icon at bounding box center [190, 163] width 14 height 14
click at [299, 151] on input "b." at bounding box center [299, 150] width 0 height 2
radio input "true"
drag, startPoint x: 237, startPoint y: 192, endPoint x: 251, endPoint y: 193, distance: 14.0
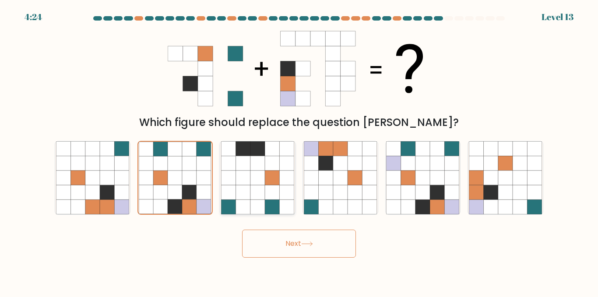
click at [239, 193] on icon at bounding box center [243, 192] width 14 height 14
click at [299, 151] on input "c." at bounding box center [299, 150] width 0 height 2
radio input "true"
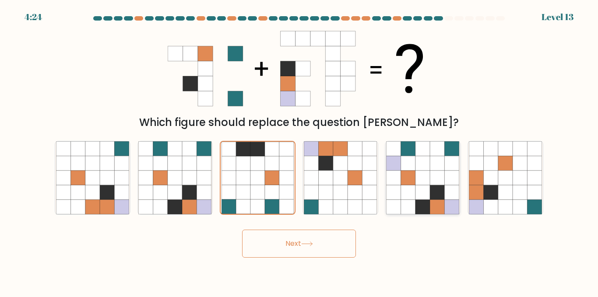
click at [402, 186] on icon at bounding box center [408, 192] width 14 height 14
click at [299, 151] on input "e." at bounding box center [299, 150] width 0 height 2
radio input "true"
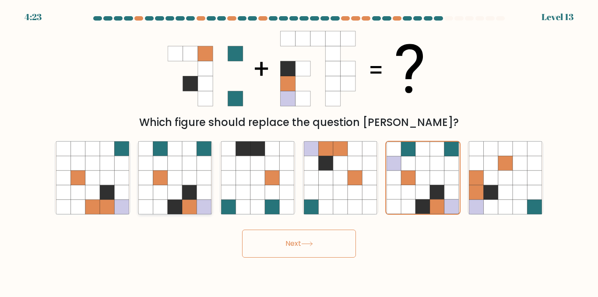
drag, startPoint x: 257, startPoint y: 179, endPoint x: 175, endPoint y: 168, distance: 82.7
click at [253, 179] on icon at bounding box center [257, 178] width 14 height 14
click at [299, 151] on input "c." at bounding box center [299, 150] width 0 height 2
radio input "true"
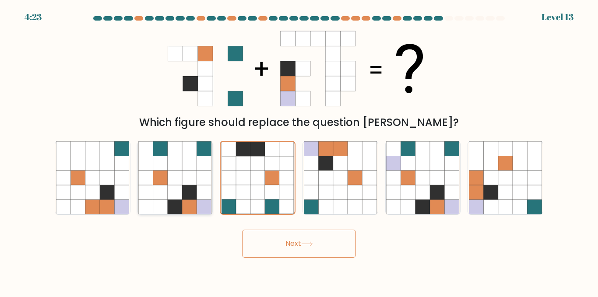
click at [175, 168] on icon at bounding box center [175, 163] width 14 height 14
click at [299, 151] on input "b." at bounding box center [299, 150] width 0 height 2
radio input "true"
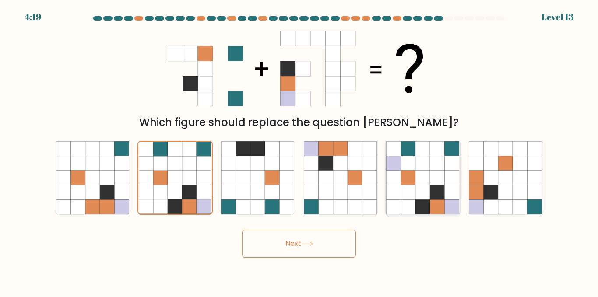
click at [416, 178] on icon at bounding box center [422, 178] width 14 height 14
click at [299, 151] on input "e." at bounding box center [299, 150] width 0 height 2
radio input "true"
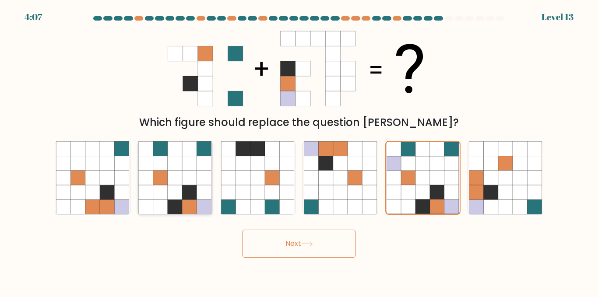
click at [177, 174] on icon at bounding box center [175, 178] width 14 height 14
click at [299, 151] on input "b." at bounding box center [299, 150] width 0 height 2
radio input "true"
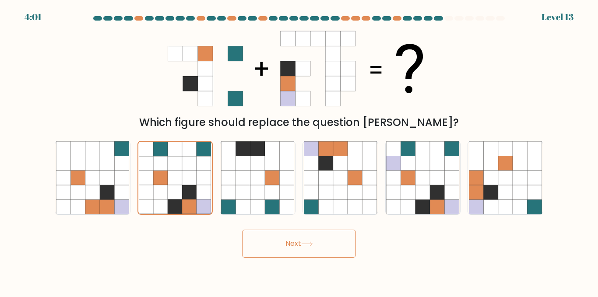
click at [264, 259] on body "4:01 Level 13" at bounding box center [299, 148] width 598 height 297
click at [287, 236] on button "Next" at bounding box center [299, 244] width 114 height 28
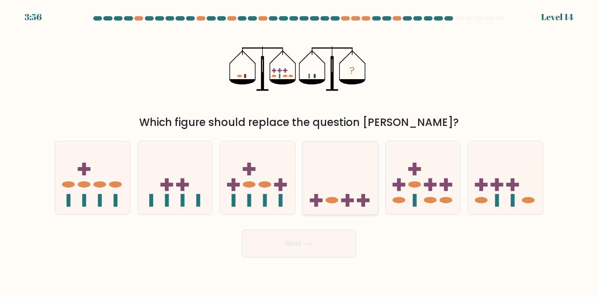
drag, startPoint x: 513, startPoint y: 193, endPoint x: 345, endPoint y: 169, distance: 169.7
click at [502, 195] on icon at bounding box center [505, 178] width 75 height 62
click at [299, 151] on input "f." at bounding box center [299, 150] width 0 height 2
radio input "true"
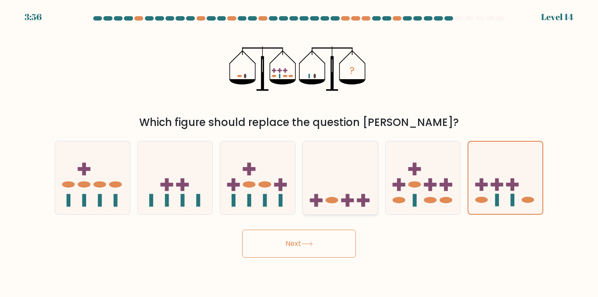
click at [325, 184] on icon at bounding box center [340, 178] width 75 height 62
click at [299, 151] on input "d." at bounding box center [299, 150] width 0 height 2
radio input "true"
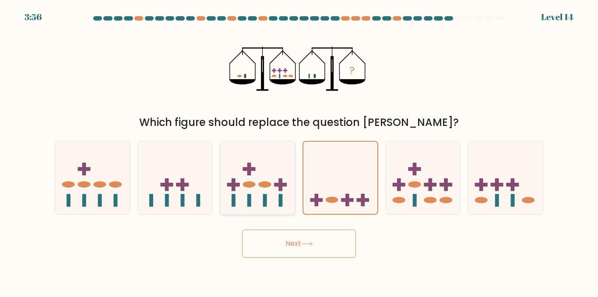
click at [223, 170] on icon at bounding box center [257, 178] width 75 height 62
click at [299, 151] on input "c." at bounding box center [299, 150] width 0 height 2
radio input "true"
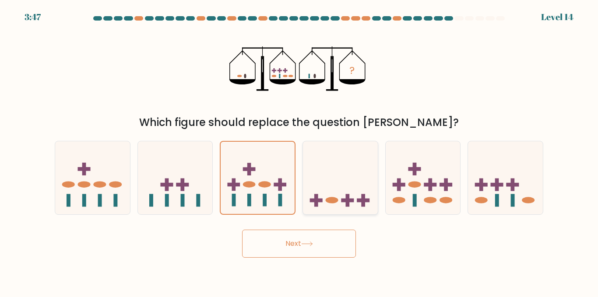
click at [337, 176] on icon at bounding box center [340, 178] width 75 height 62
click at [299, 151] on input "d." at bounding box center [299, 150] width 0 height 2
radio input "true"
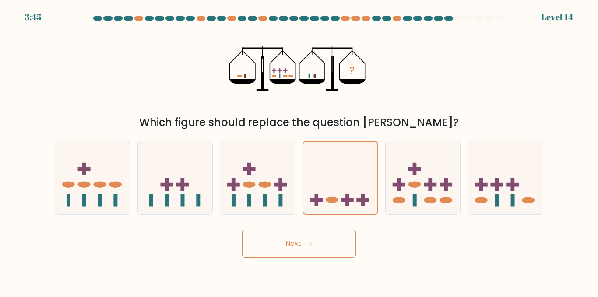
click at [296, 235] on button "Next" at bounding box center [299, 244] width 114 height 28
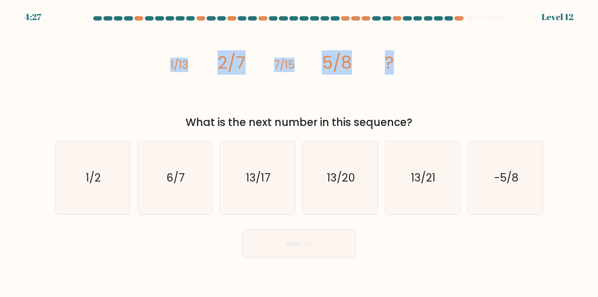
drag, startPoint x: 169, startPoint y: 65, endPoint x: 402, endPoint y: 64, distance: 233.3
click at [402, 64] on icon "image/svg+xml 1/13 2/7 7/15 5/8 ?" at bounding box center [299, 68] width 263 height 89
click at [217, 58] on icon "image/svg+xml 1/13 2/7 7/15 5/8 ?" at bounding box center [299, 68] width 263 height 89
click at [163, 60] on div "image/svg+xml 1/13 2/7 7/15 5/8 ? What is the next number in this sequence?" at bounding box center [298, 77] width 499 height 106
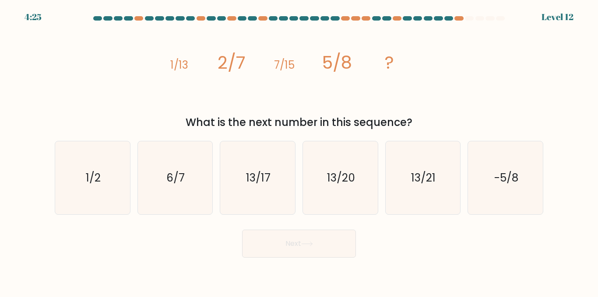
drag, startPoint x: 163, startPoint y: 60, endPoint x: 390, endPoint y: 126, distance: 236.3
click at [407, 120] on div "image/svg+xml 1/13 2/7 7/15 5/8 ? What is the next number in this sequence?" at bounding box center [298, 77] width 499 height 106
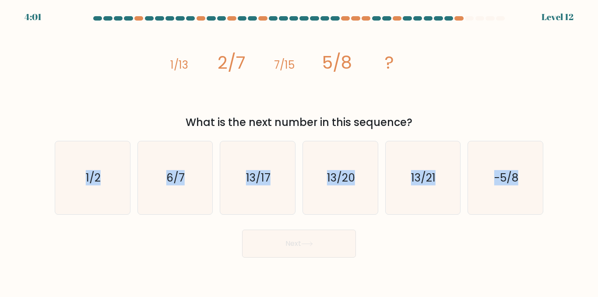
drag, startPoint x: 86, startPoint y: 174, endPoint x: 577, endPoint y: 206, distance: 492.6
click at [581, 207] on form at bounding box center [299, 137] width 598 height 242
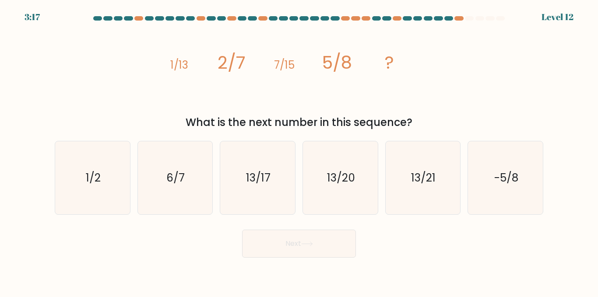
click at [482, 89] on div "image/svg+xml 1/13 2/7 7/15 5/8 ? What is the next number in this sequence?" at bounding box center [298, 77] width 499 height 106
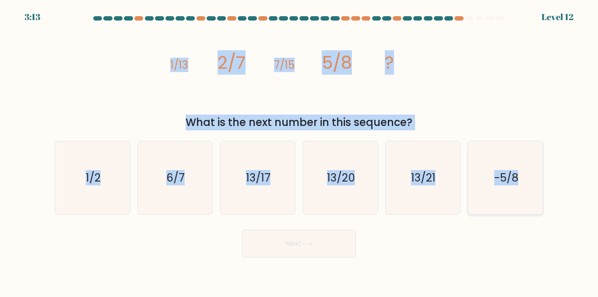
drag, startPoint x: 165, startPoint y: 65, endPoint x: 517, endPoint y: 187, distance: 371.6
click at [517, 187] on form at bounding box center [299, 137] width 598 height 242
click at [485, 108] on div "image/svg+xml 1/13 2/7 7/15 5/8 ? What is the next number in this sequence?" at bounding box center [298, 77] width 499 height 106
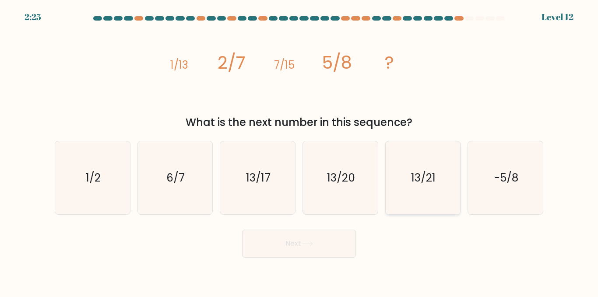
click at [405, 192] on icon "13/21" at bounding box center [422, 177] width 73 height 73
click at [299, 151] on input "e. 13/21" at bounding box center [299, 150] width 0 height 2
radio input "true"
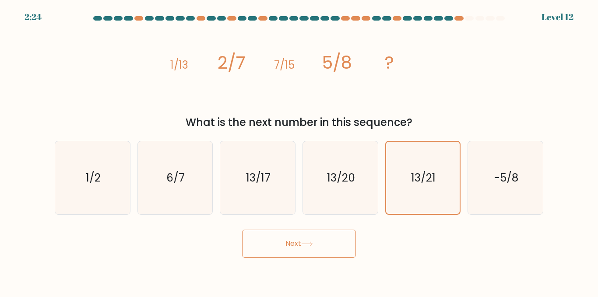
click at [314, 241] on button "Next" at bounding box center [299, 244] width 114 height 28
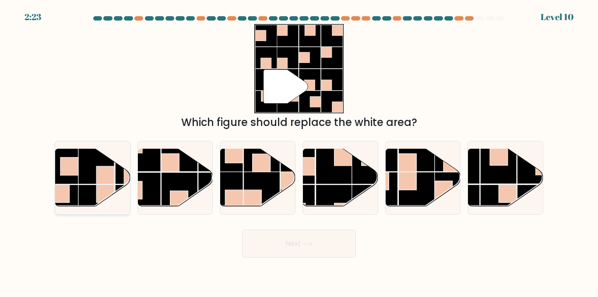
drag, startPoint x: 92, startPoint y: 174, endPoint x: 125, endPoint y: 151, distance: 40.1
click at [91, 174] on rect at bounding box center [96, 166] width 36 height 36
click at [299, 151] on input "a." at bounding box center [299, 150] width 0 height 2
radio input "true"
click at [342, 241] on button "Next" at bounding box center [299, 244] width 114 height 28
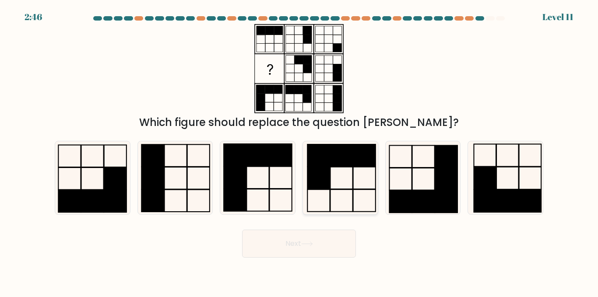
click at [333, 157] on rect at bounding box center [341, 155] width 22 height 22
click at [299, 151] on input "d." at bounding box center [299, 150] width 0 height 2
radio input "true"
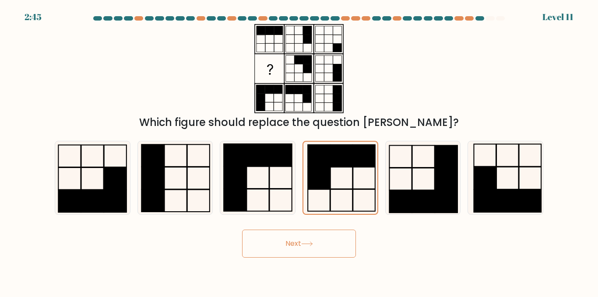
click at [332, 258] on body "2:45 Level 11" at bounding box center [299, 148] width 598 height 297
click at [331, 247] on button "Next" at bounding box center [299, 244] width 114 height 28
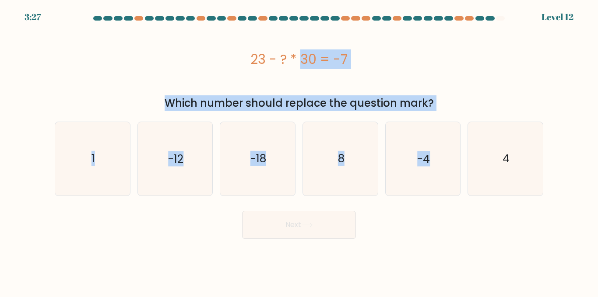
drag, startPoint x: 251, startPoint y: 56, endPoint x: 455, endPoint y: 115, distance: 212.1
click at [455, 115] on form "a. 1" at bounding box center [299, 127] width 598 height 223
click at [385, 91] on div "23 - ? * 30 = -7" at bounding box center [299, 59] width 489 height 70
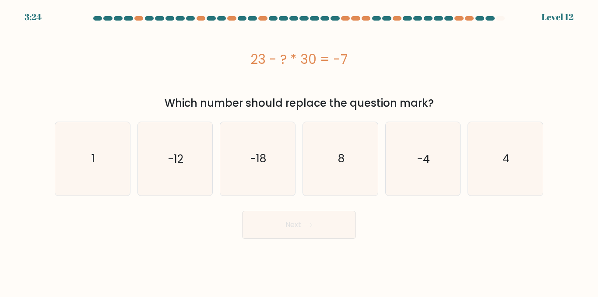
drag, startPoint x: 433, startPoint y: 105, endPoint x: 249, endPoint y: 57, distance: 189.8
click at [249, 57] on div "23 - ? * 30 = -7 Which number should replace the question mark?" at bounding box center [298, 67] width 499 height 87
click at [90, 159] on icon "1" at bounding box center [92, 158] width 73 height 73
click at [299, 151] on input "a. 1" at bounding box center [299, 150] width 0 height 2
radio input "true"
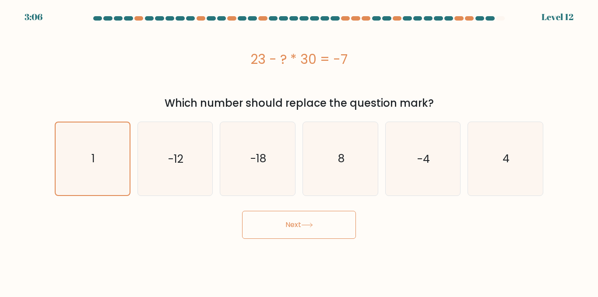
click at [273, 231] on button "Next" at bounding box center [299, 225] width 114 height 28
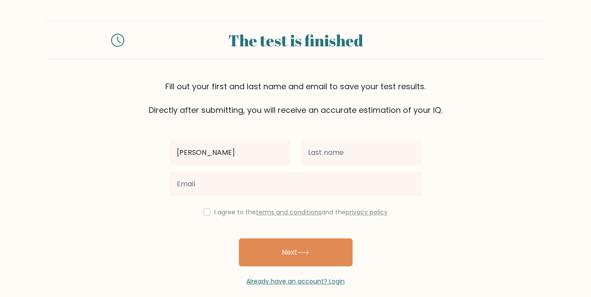
type input "Nathan"
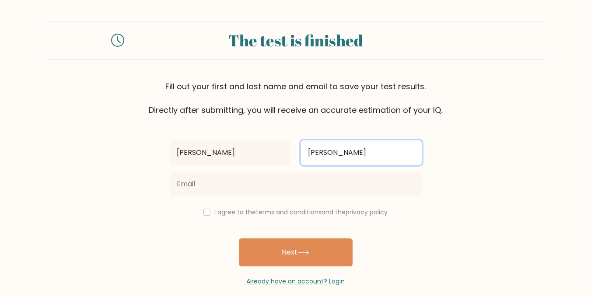
type input "Genita"
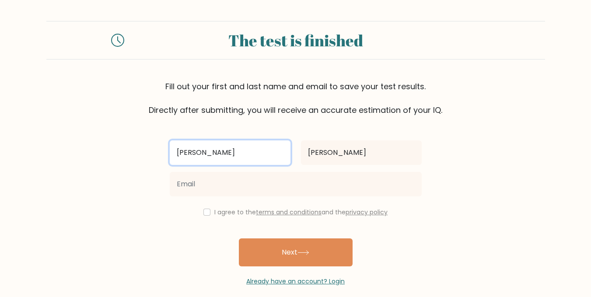
click at [179, 142] on input "Nathan" at bounding box center [230, 153] width 121 height 25
click at [214, 153] on input "Nathan" at bounding box center [230, 153] width 121 height 25
type input "[PERSON_NAME]"
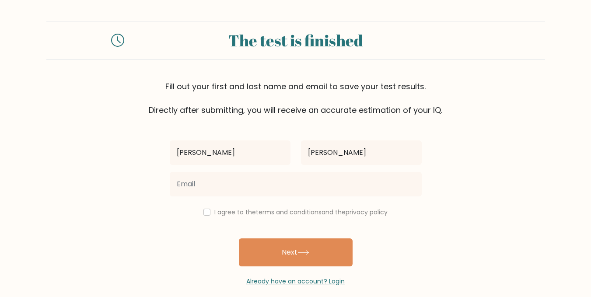
click at [199, 213] on div "I agree to the terms and conditions and the privacy policy" at bounding box center [296, 212] width 263 height 11
click at [204, 214] on input "checkbox" at bounding box center [207, 212] width 7 height 7
checkbox input "true"
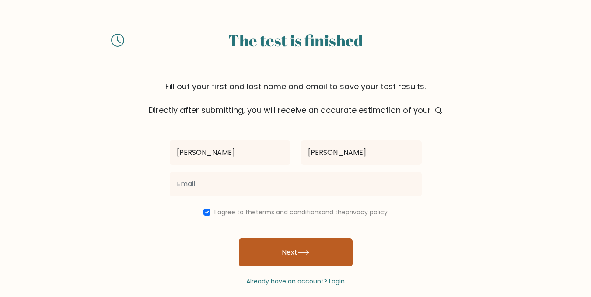
click at [255, 246] on button "Next" at bounding box center [296, 253] width 114 height 28
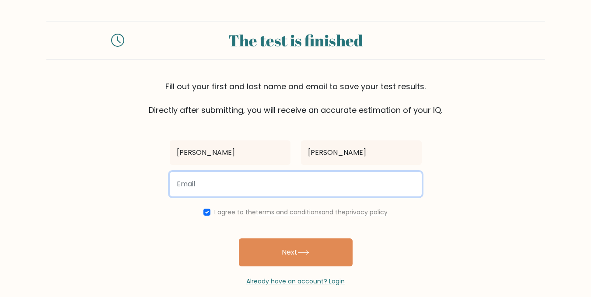
click at [288, 178] on input "email" at bounding box center [296, 184] width 252 height 25
type input "nathanielgenita@gmail.com"
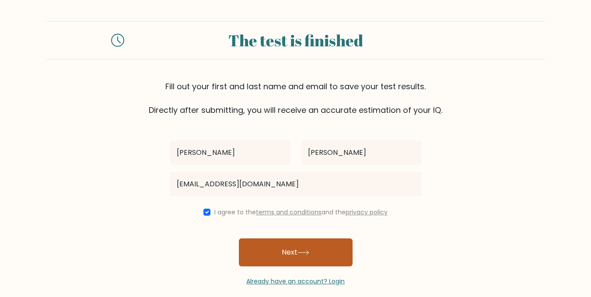
click at [278, 251] on button "Next" at bounding box center [296, 253] width 114 height 28
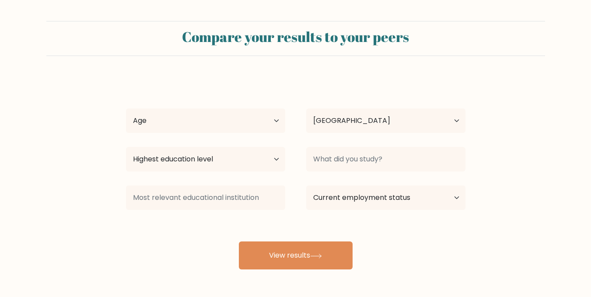
select select "PH"
click at [260, 119] on select "Age Under 18 years old 18-24 years old 25-34 years old 35-44 years old 45-54 ye…" at bounding box center [205, 121] width 159 height 25
select select "18_24"
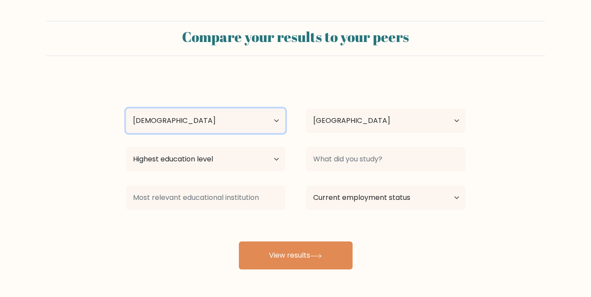
click at [126, 109] on select "Age Under 18 years old 18-24 years old 25-34 years old 35-44 years old 45-54 ye…" at bounding box center [205, 121] width 159 height 25
click at [356, 175] on div at bounding box center [386, 160] width 180 height 32
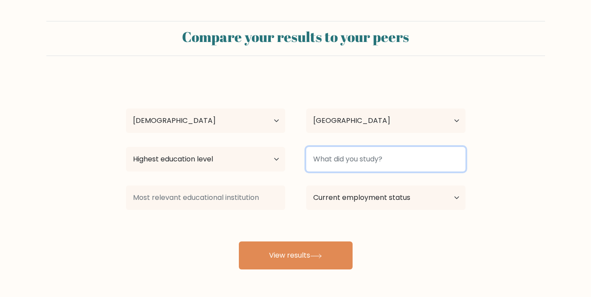
click at [358, 161] on input at bounding box center [385, 159] width 159 height 25
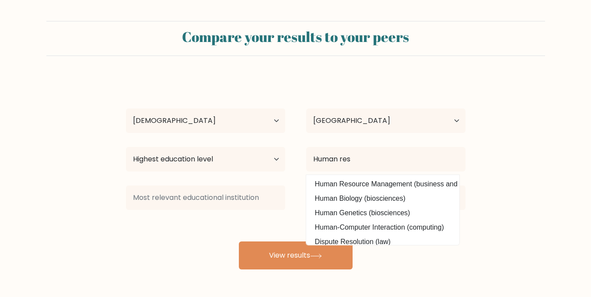
drag, startPoint x: 353, startPoint y: 182, endPoint x: 235, endPoint y: 148, distance: 122.7
click at [353, 182] on option "Human Resource Management (business and management)" at bounding box center [383, 184] width 149 height 14
type input "Human Resource Management"
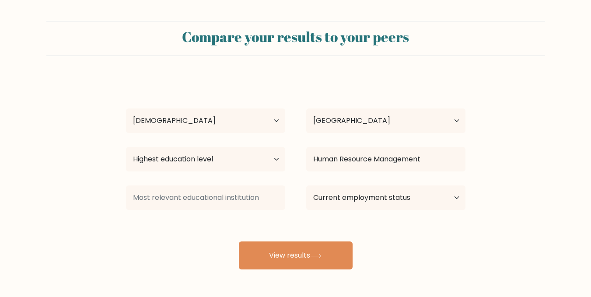
click at [232, 147] on div "Highest education level No schooling Primary Lower Secondary Upper Secondary Oc…" at bounding box center [206, 160] width 180 height 32
click at [232, 151] on select "Highest education level No schooling Primary Lower Secondary Upper Secondary Oc…" at bounding box center [205, 159] width 159 height 25
select select "bachelors_degree"
click at [126, 147] on select "Highest education level No schooling Primary Lower Secondary Upper Secondary Oc…" at bounding box center [205, 159] width 159 height 25
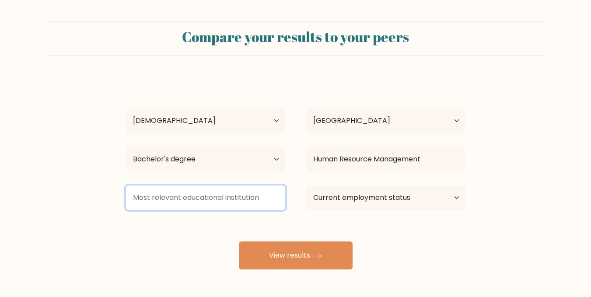
click at [218, 201] on input at bounding box center [205, 198] width 159 height 25
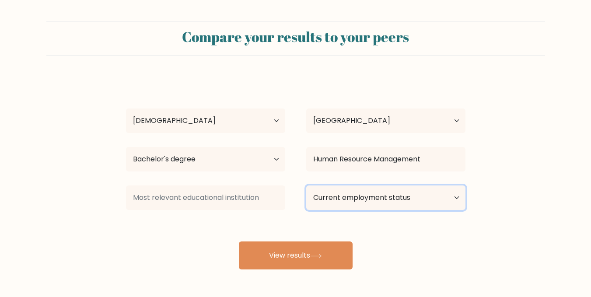
click at [358, 201] on select "Current employment status Employed Student Retired Other / prefer not to answer" at bounding box center [385, 198] width 159 height 25
select select "employed"
click at [306, 186] on select "Current employment status Employed Student Retired Other / prefer not to answer" at bounding box center [385, 198] width 159 height 25
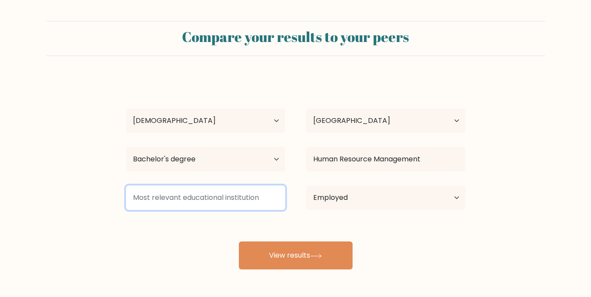
click at [270, 195] on input at bounding box center [205, 198] width 159 height 25
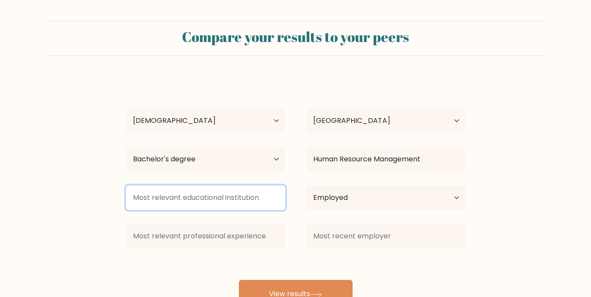
click at [268, 195] on input at bounding box center [205, 198] width 159 height 25
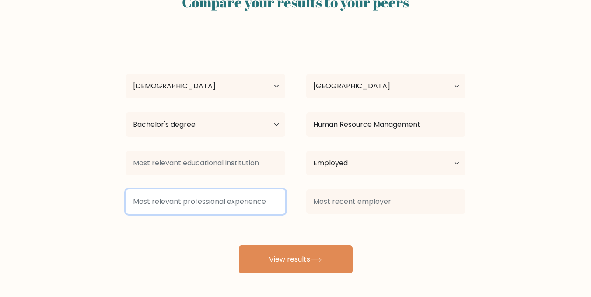
click at [246, 196] on input at bounding box center [205, 202] width 159 height 25
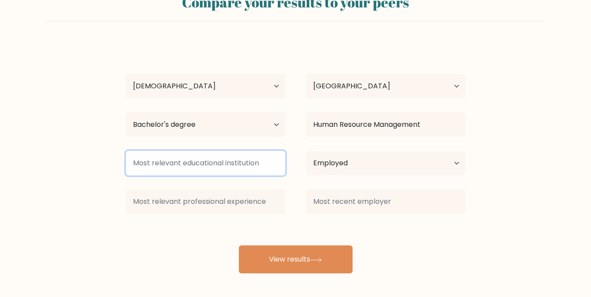
click at [242, 166] on input at bounding box center [205, 163] width 159 height 25
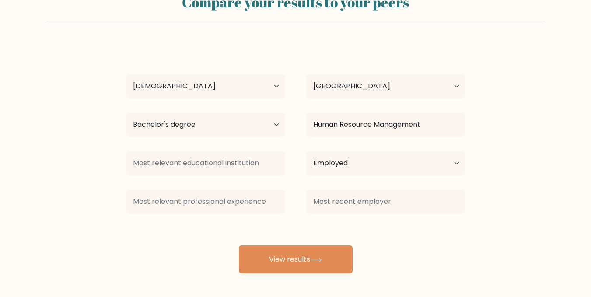
drag, startPoint x: 411, startPoint y: 225, endPoint x: 408, endPoint y: 208, distance: 17.1
click at [411, 225] on div "Nathaniel Genita Age Under 18 years old 18-24 years old 25-34 years old 35-44 y…" at bounding box center [296, 157] width 350 height 231
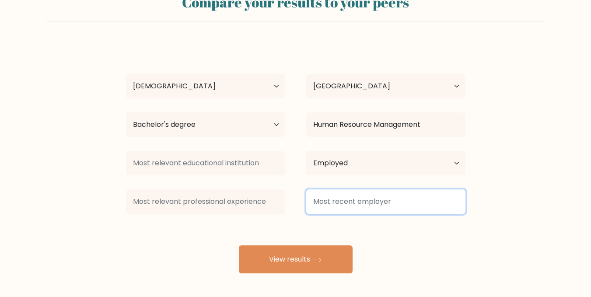
click at [408, 208] on input at bounding box center [385, 202] width 159 height 25
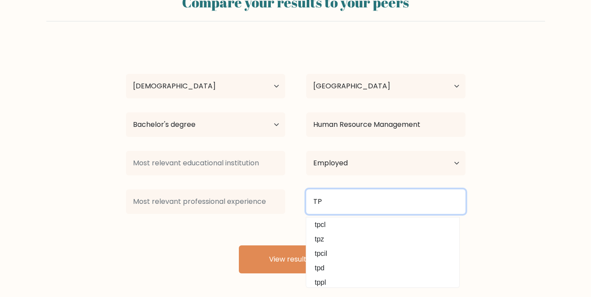
scroll to position [79, 0]
type input "TP"
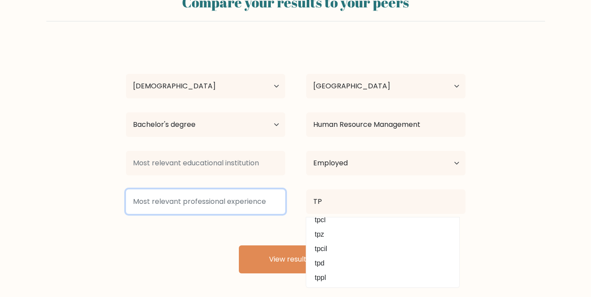
click at [246, 195] on input at bounding box center [205, 202] width 159 height 25
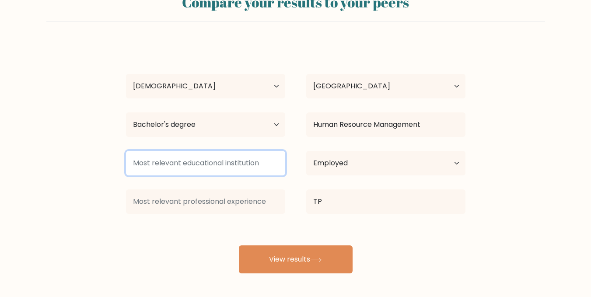
click at [240, 172] on input at bounding box center [205, 163] width 159 height 25
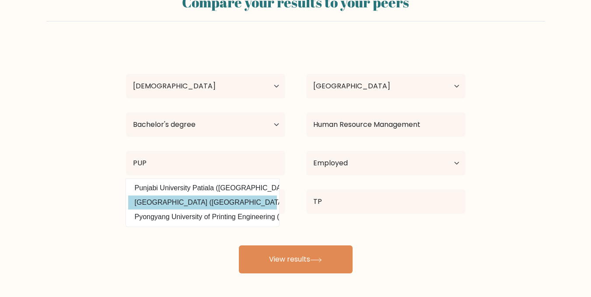
click at [198, 197] on option "Polytechnic University of the Philippines (Philippines)" at bounding box center [202, 203] width 149 height 14
type input "[GEOGRAPHIC_DATA]"
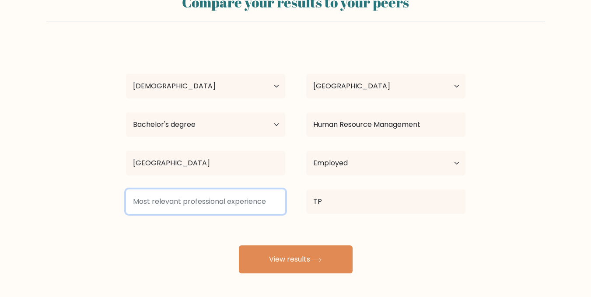
click at [198, 196] on input at bounding box center [205, 202] width 159 height 25
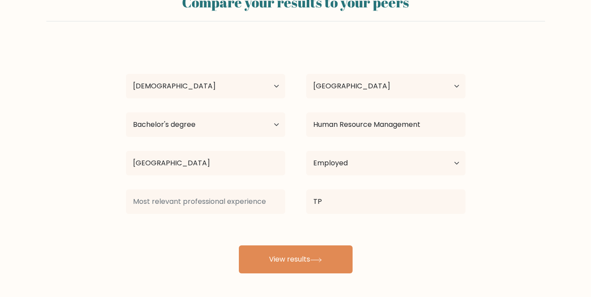
drag, startPoint x: 203, startPoint y: 187, endPoint x: 262, endPoint y: 193, distance: 58.9
click at [203, 188] on div at bounding box center [206, 202] width 180 height 32
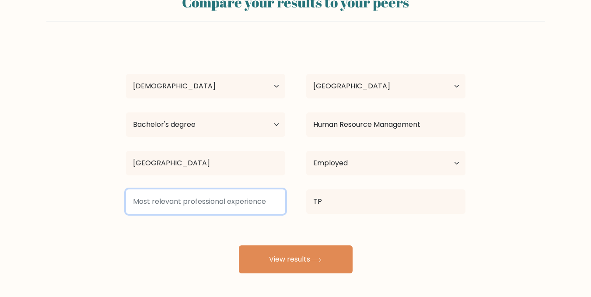
click at [233, 190] on input at bounding box center [205, 202] width 159 height 25
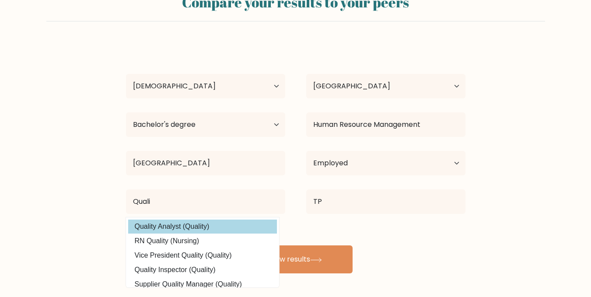
click at [186, 228] on option "Quality Analyst (Quality)" at bounding box center [202, 227] width 149 height 14
type input "Quality Analyst"
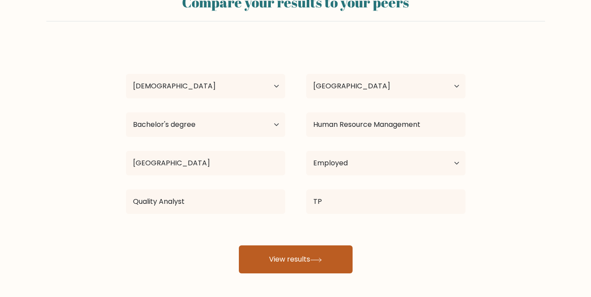
click at [288, 262] on button "View results" at bounding box center [296, 260] width 114 height 28
